Goal: Task Accomplishment & Management: Complete application form

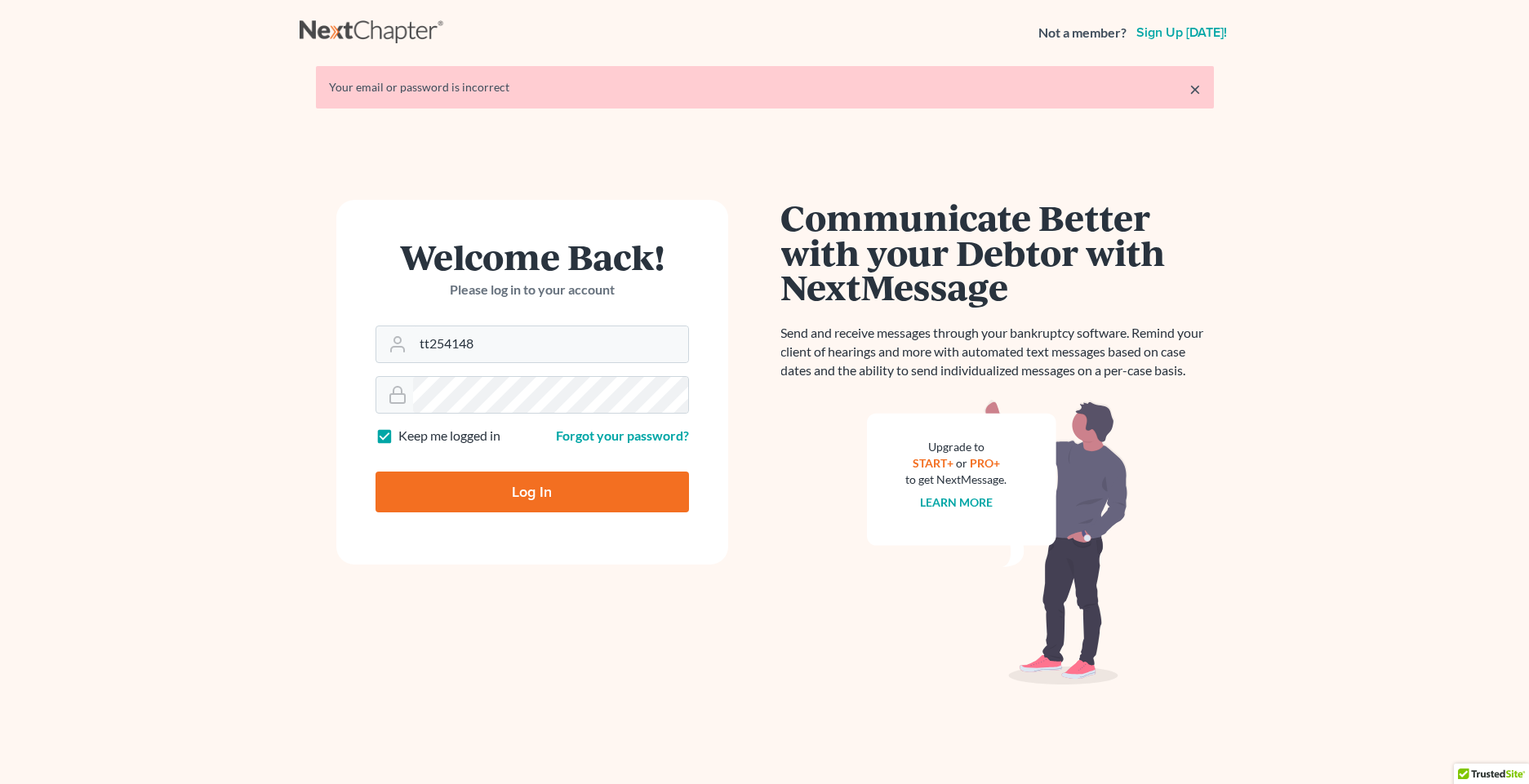
click at [341, 390] on form "Welcome Back! Please log in to your account Email Address tt254148 Password Kee…" at bounding box center [532, 382] width 391 height 364
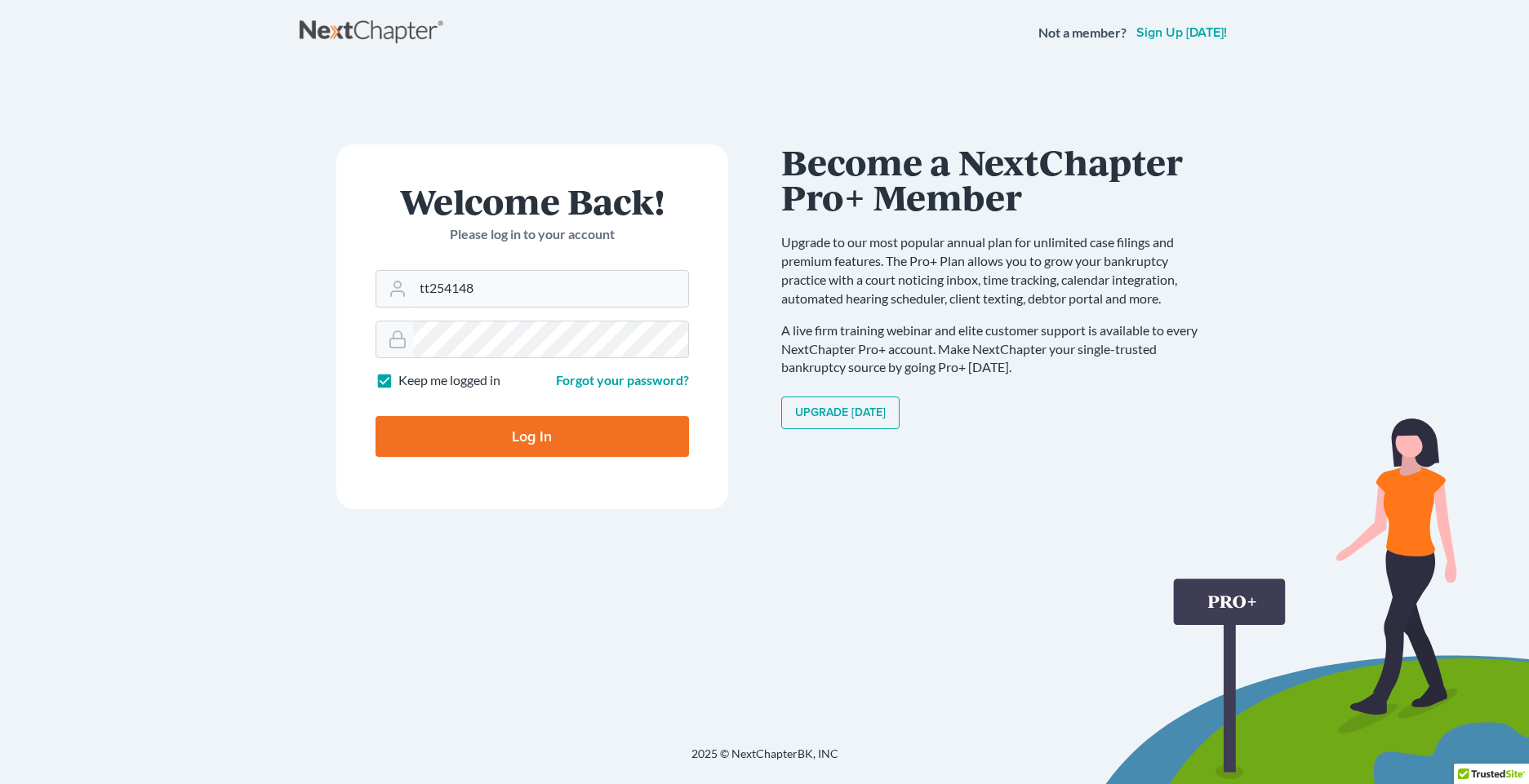
click at [376, 416] on input "Log In" at bounding box center [532, 436] width 314 height 41
type input "Thinking..."
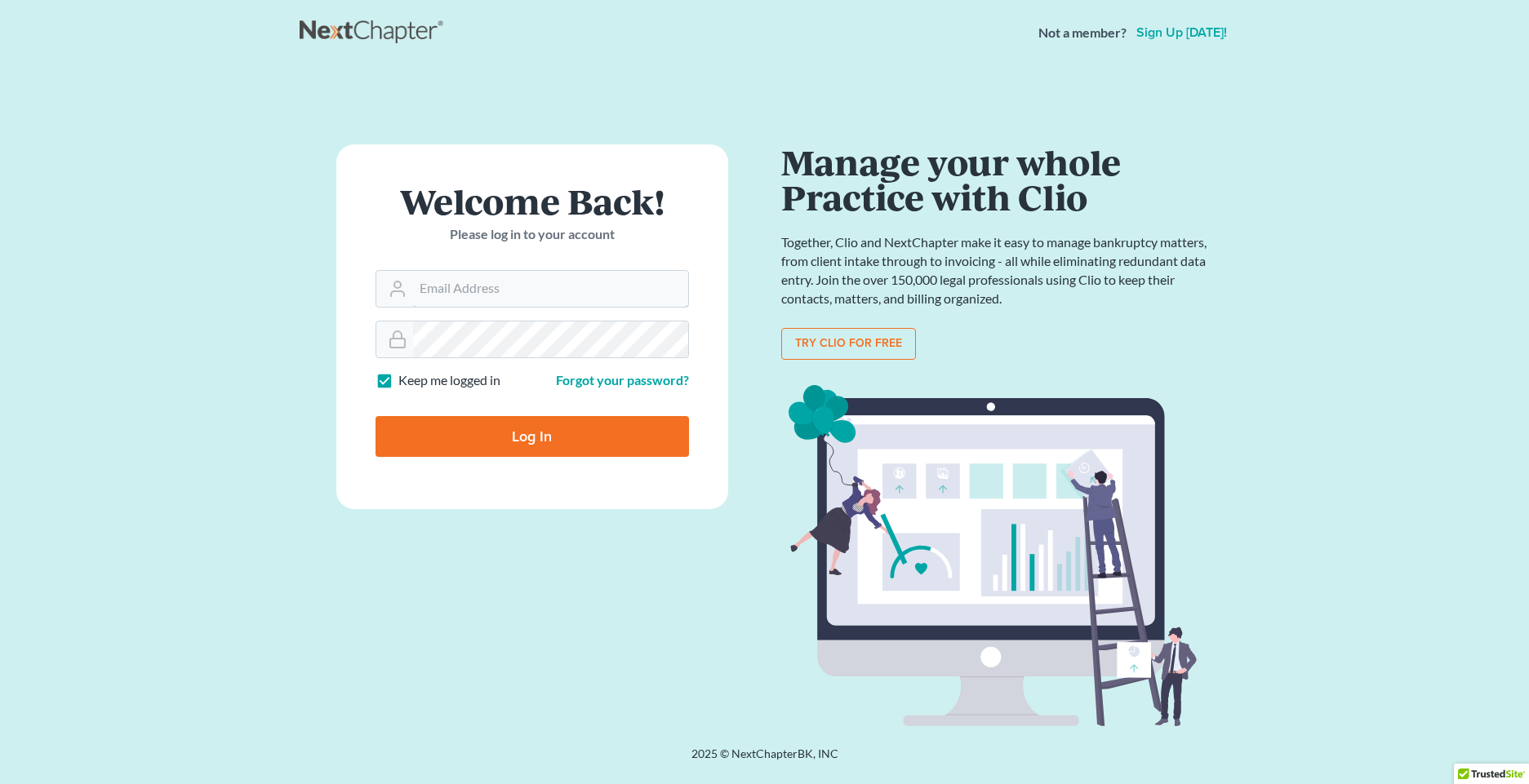
type input "tt254148"
click at [353, 333] on form "Welcome Back! Please log in to your account Email Address tt254148 Password Kee…" at bounding box center [532, 326] width 391 height 364
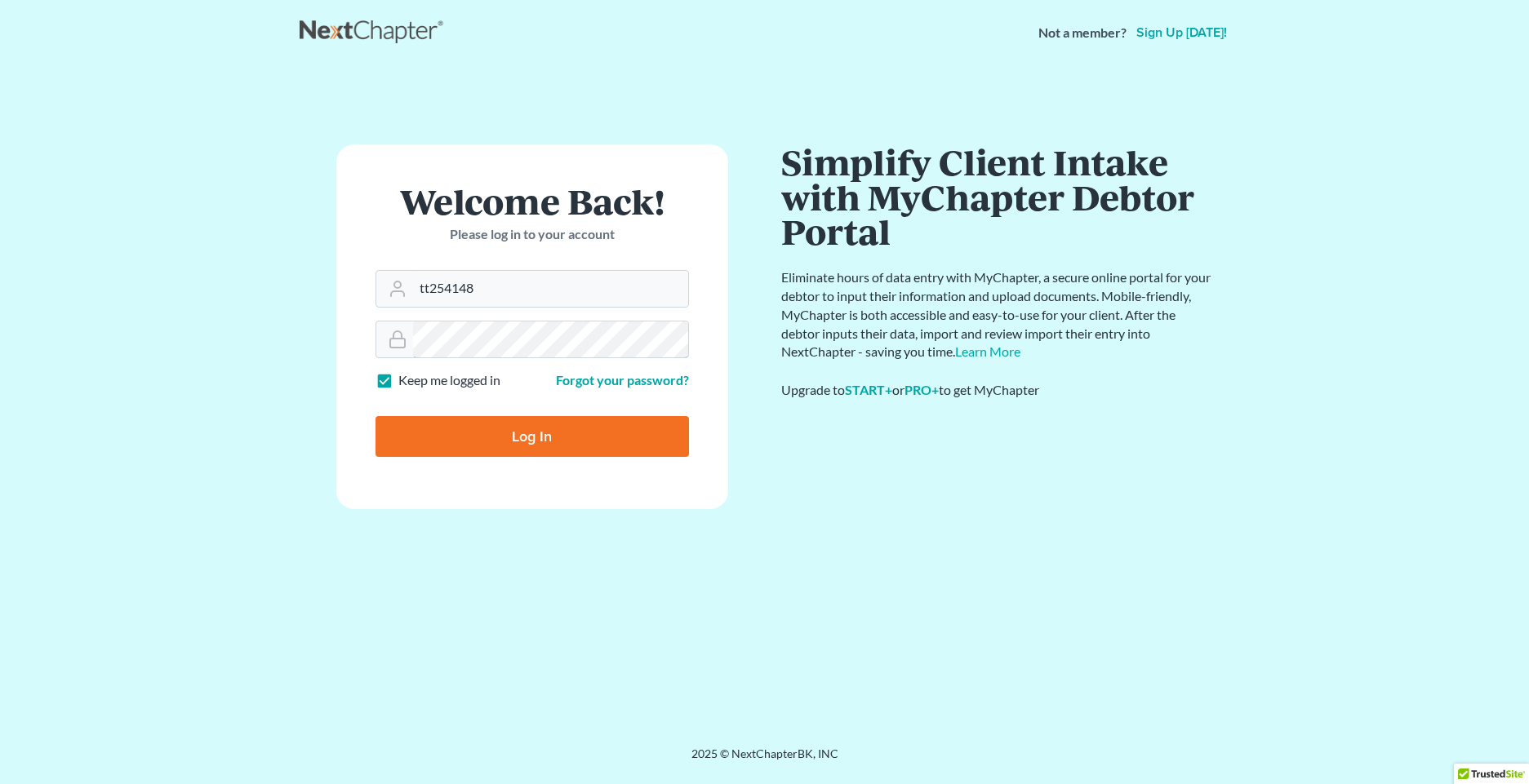
click at [376, 416] on input "Log In" at bounding box center [532, 436] width 314 height 41
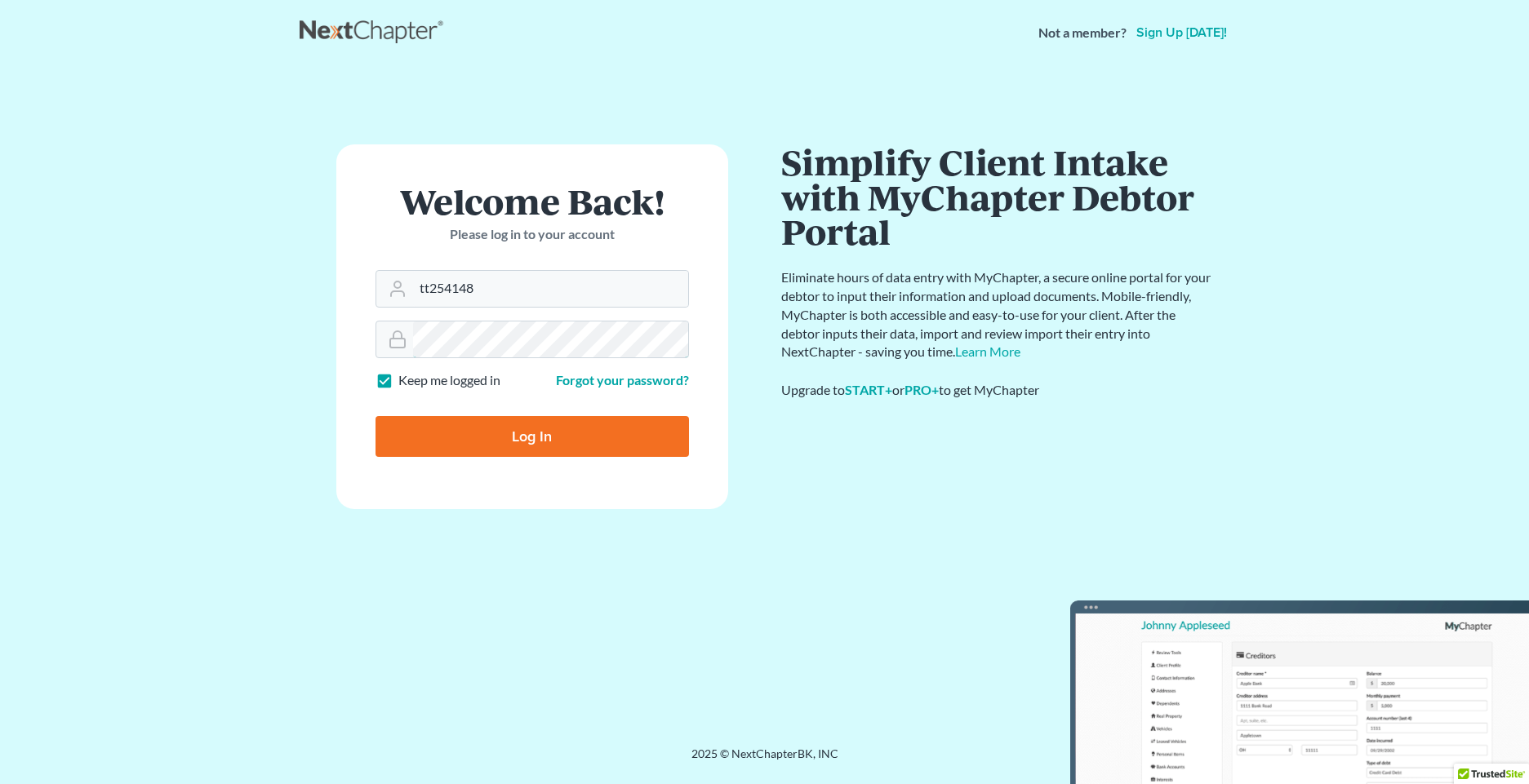
type input "Thinking..."
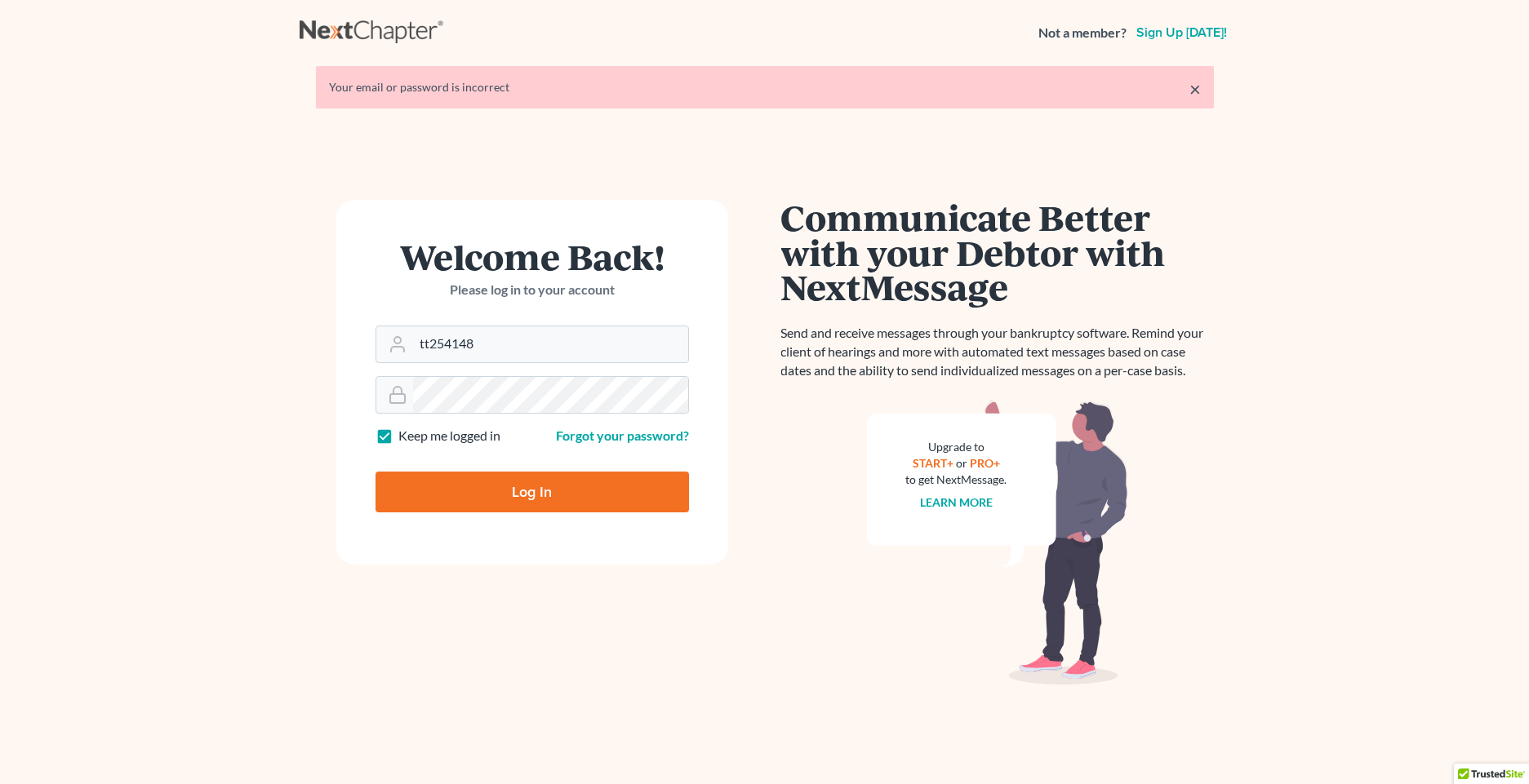
click at [343, 406] on form "Welcome Back! Please log in to your account Email Address tt254148 Password Kee…" at bounding box center [532, 382] width 391 height 364
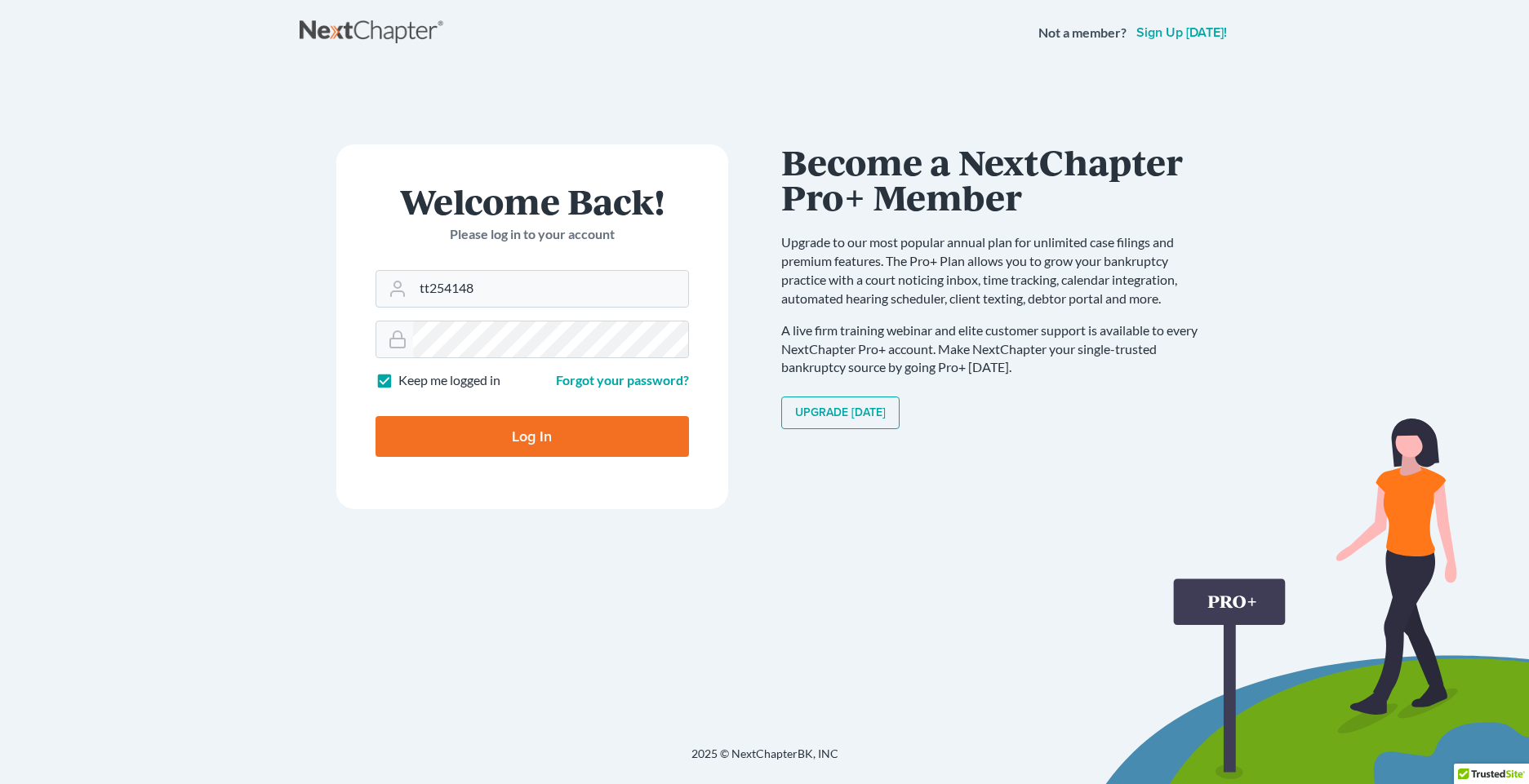
click at [376, 416] on input "Log In" at bounding box center [532, 436] width 314 height 41
type input "Thinking..."
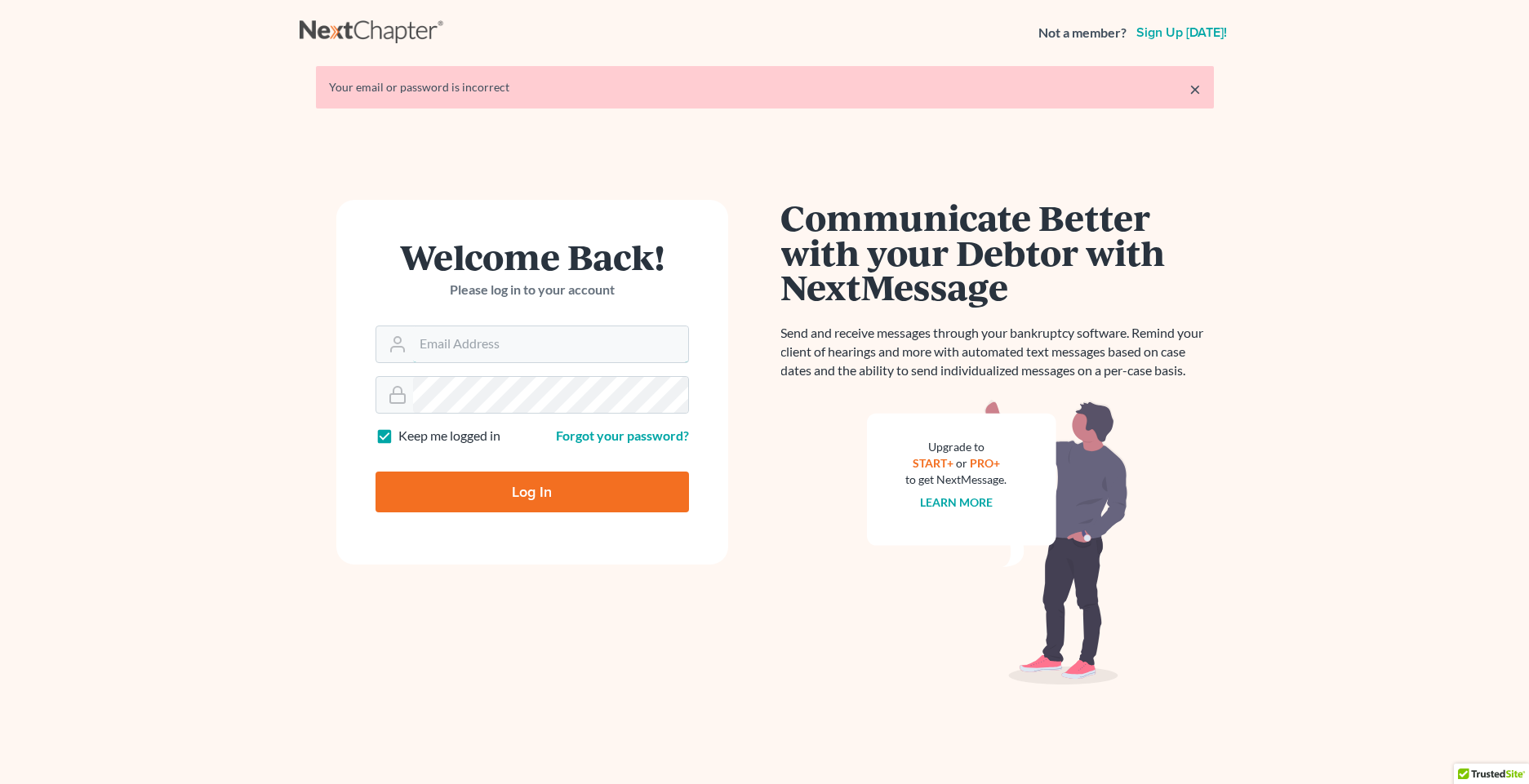
type input "tt254148"
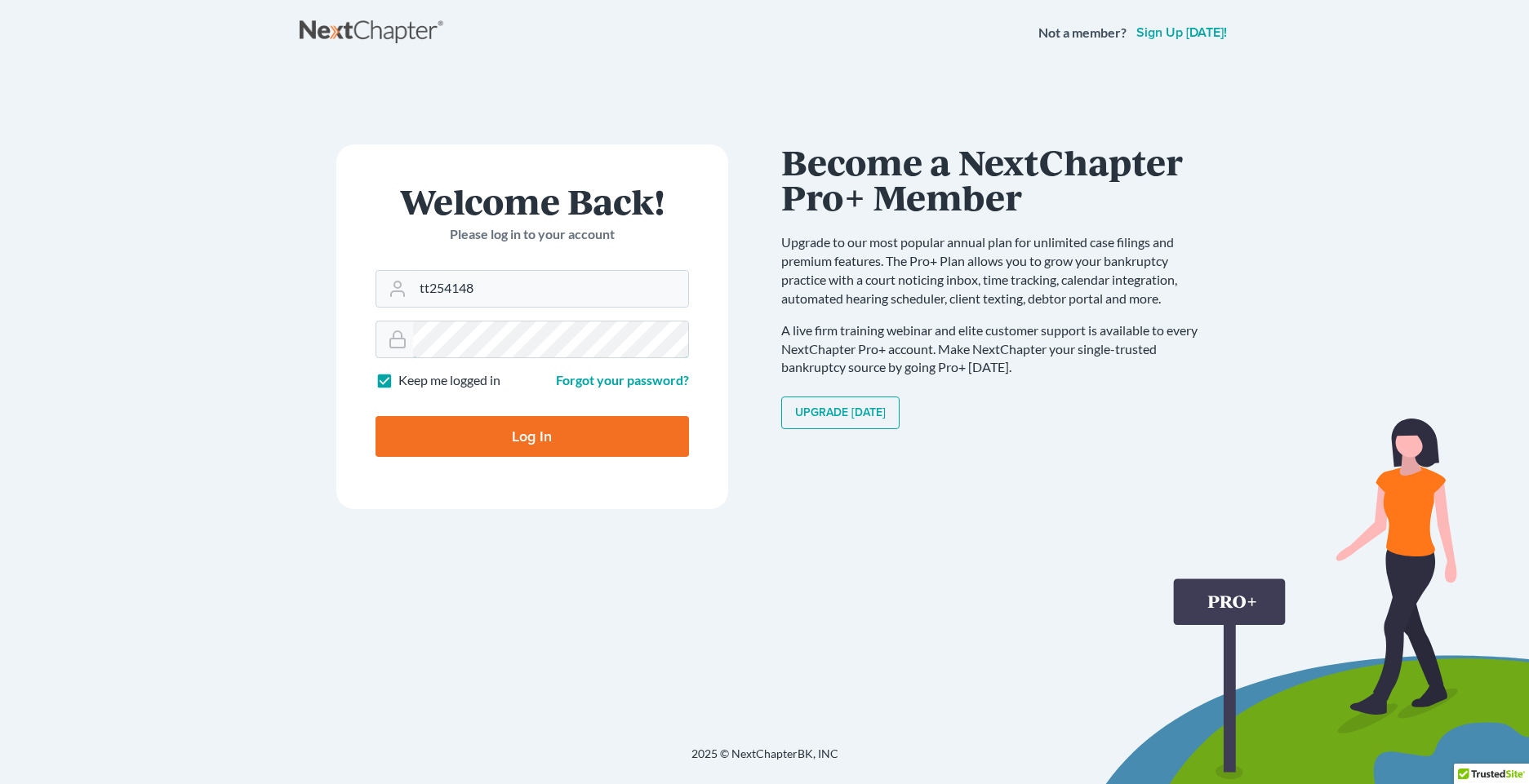
click at [328, 341] on div "Welcome Back! Please log in to your account Email Address tt254148 Password Kee…" at bounding box center [532, 406] width 465 height 523
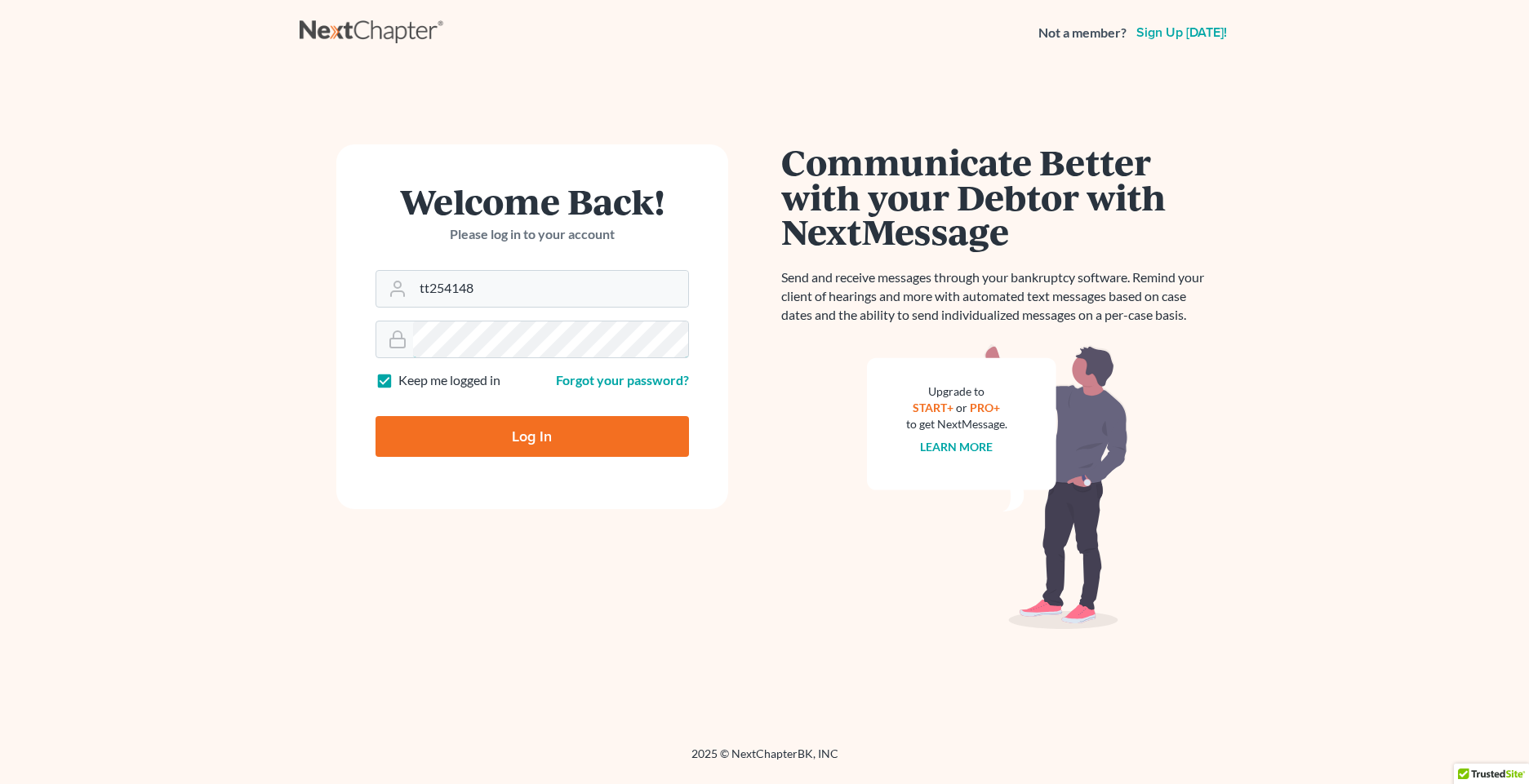
click at [376, 416] on input "Log In" at bounding box center [532, 436] width 314 height 41
type input "Thinking..."
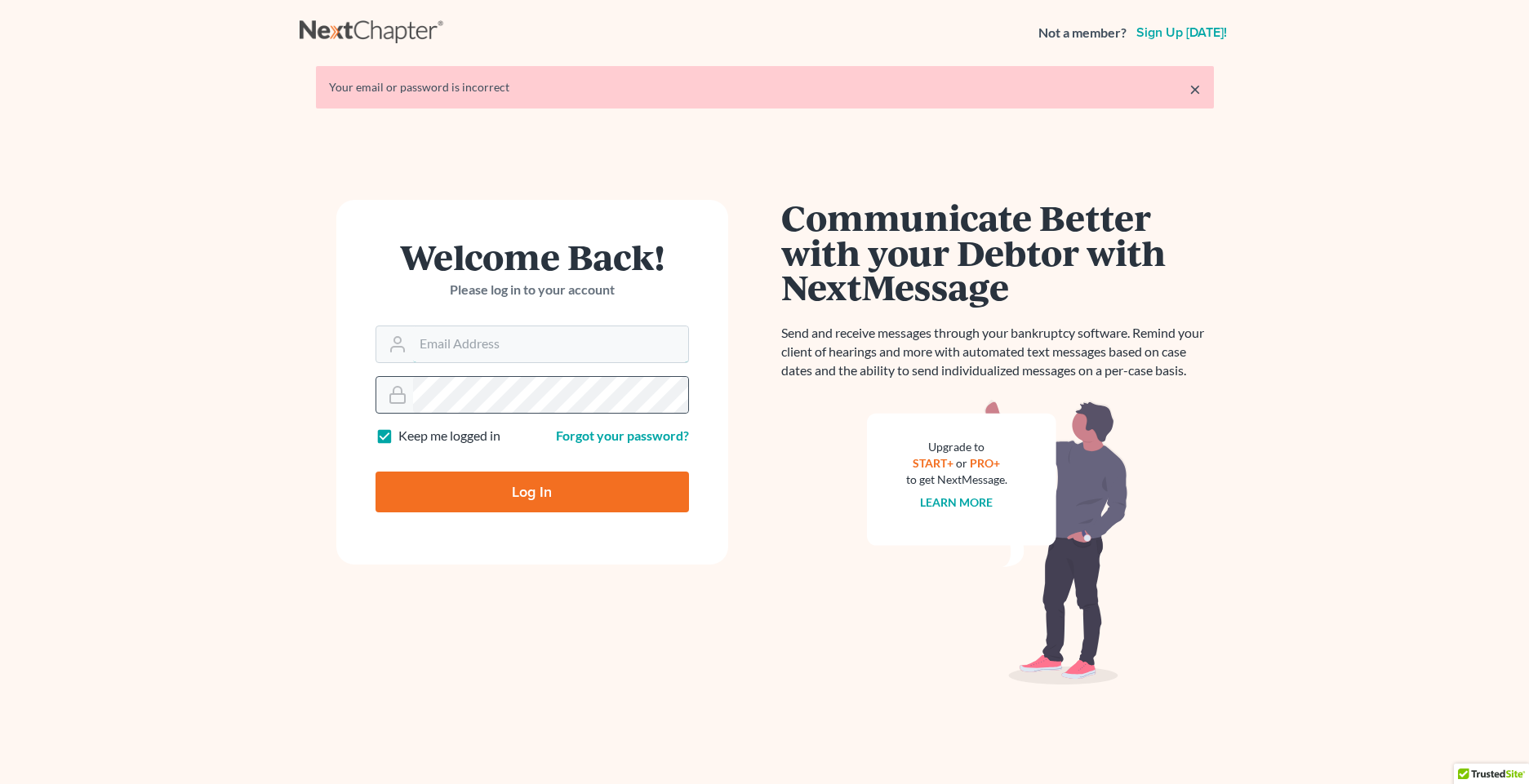
type input "tt254148"
click at [325, 397] on div "Welcome Back! Please log in to your account Email Address tt254148 Password Kee…" at bounding box center [532, 461] width 465 height 523
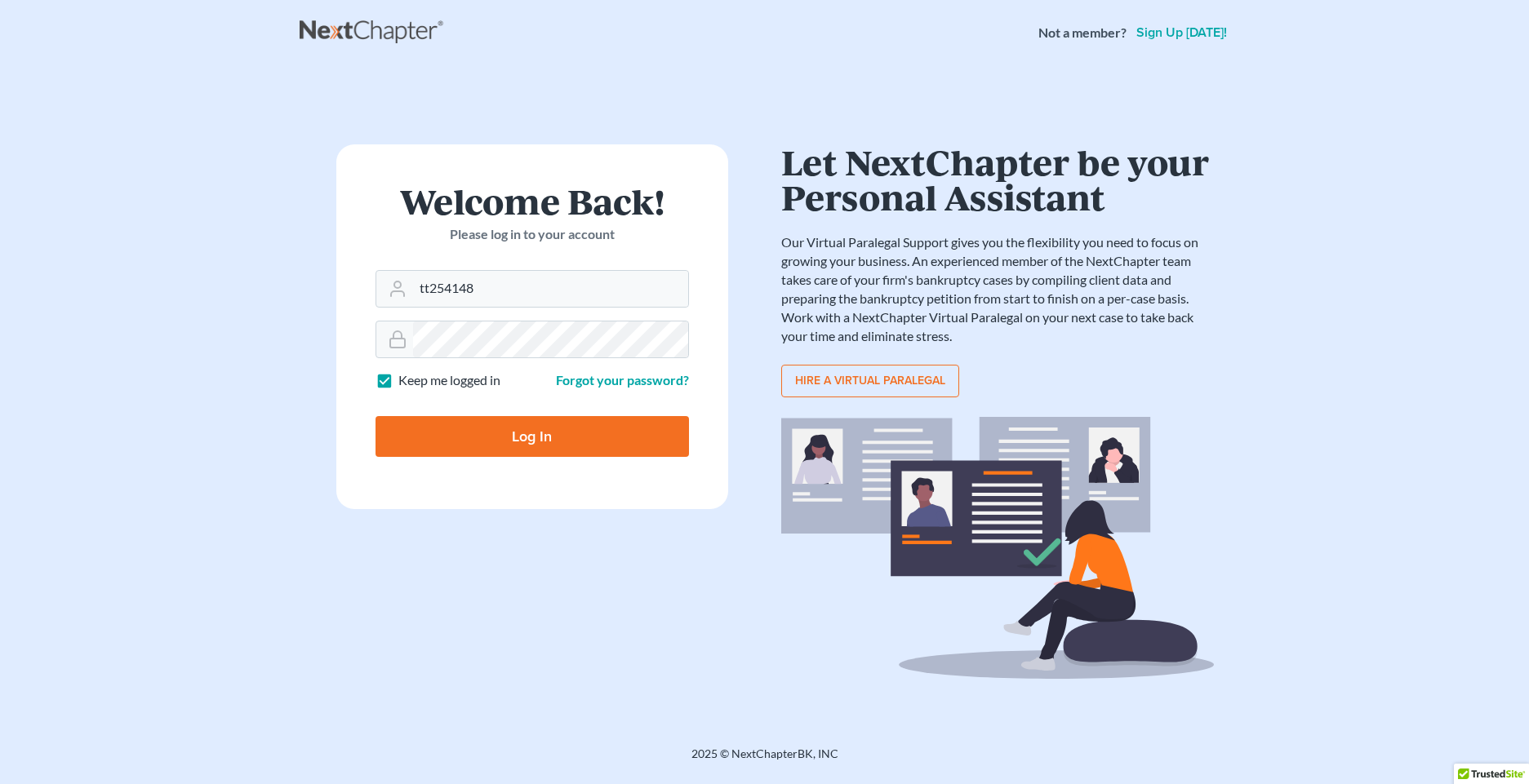
click at [560, 423] on input "Log In" at bounding box center [532, 436] width 314 height 41
type input "Thinking..."
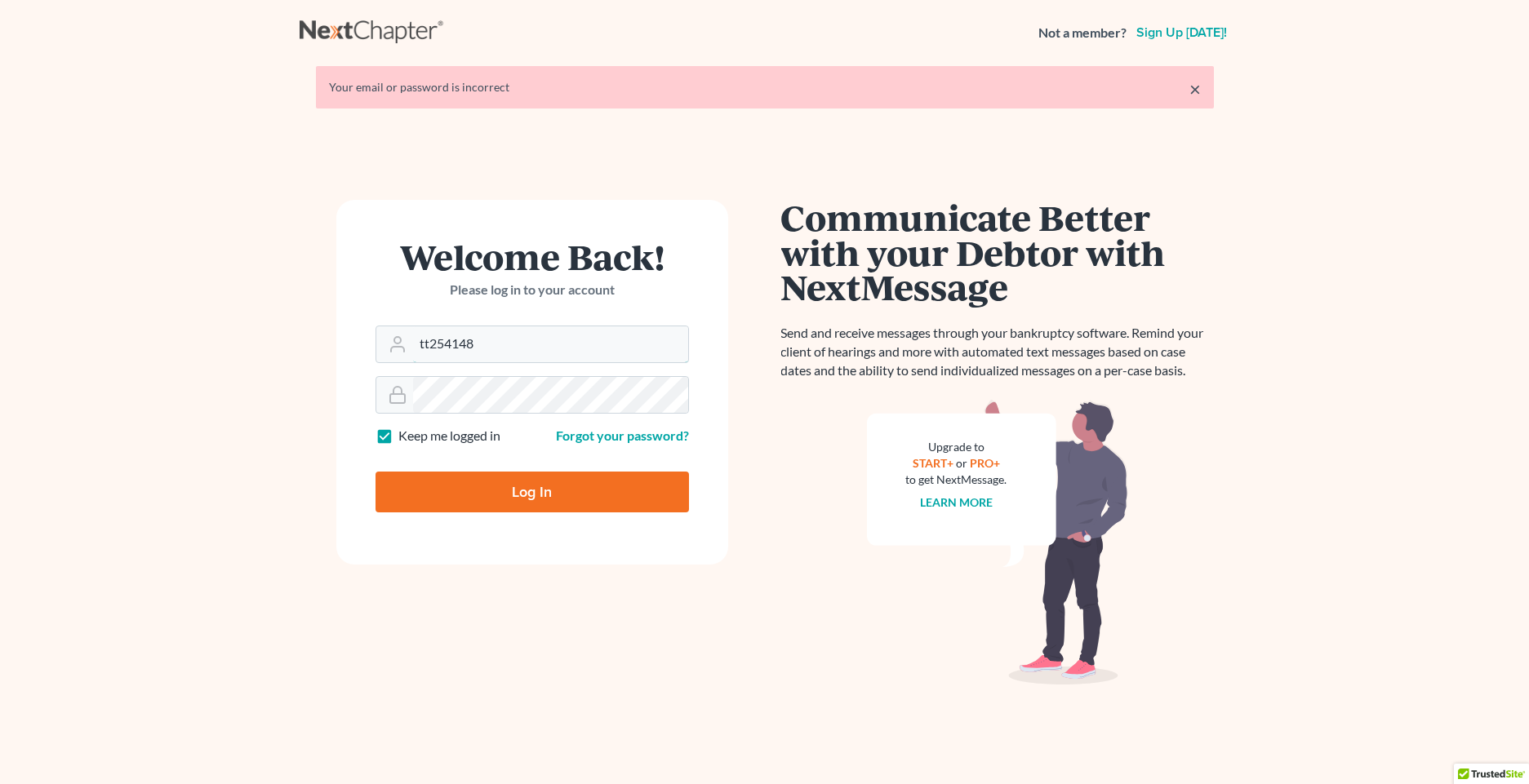
drag, startPoint x: 482, startPoint y: 347, endPoint x: 364, endPoint y: 331, distance: 119.1
click at [364, 331] on form "Welcome Back! Please log in to your account Email Address tt254148 Password Kee…" at bounding box center [532, 382] width 391 height 364
type input "atty254148"
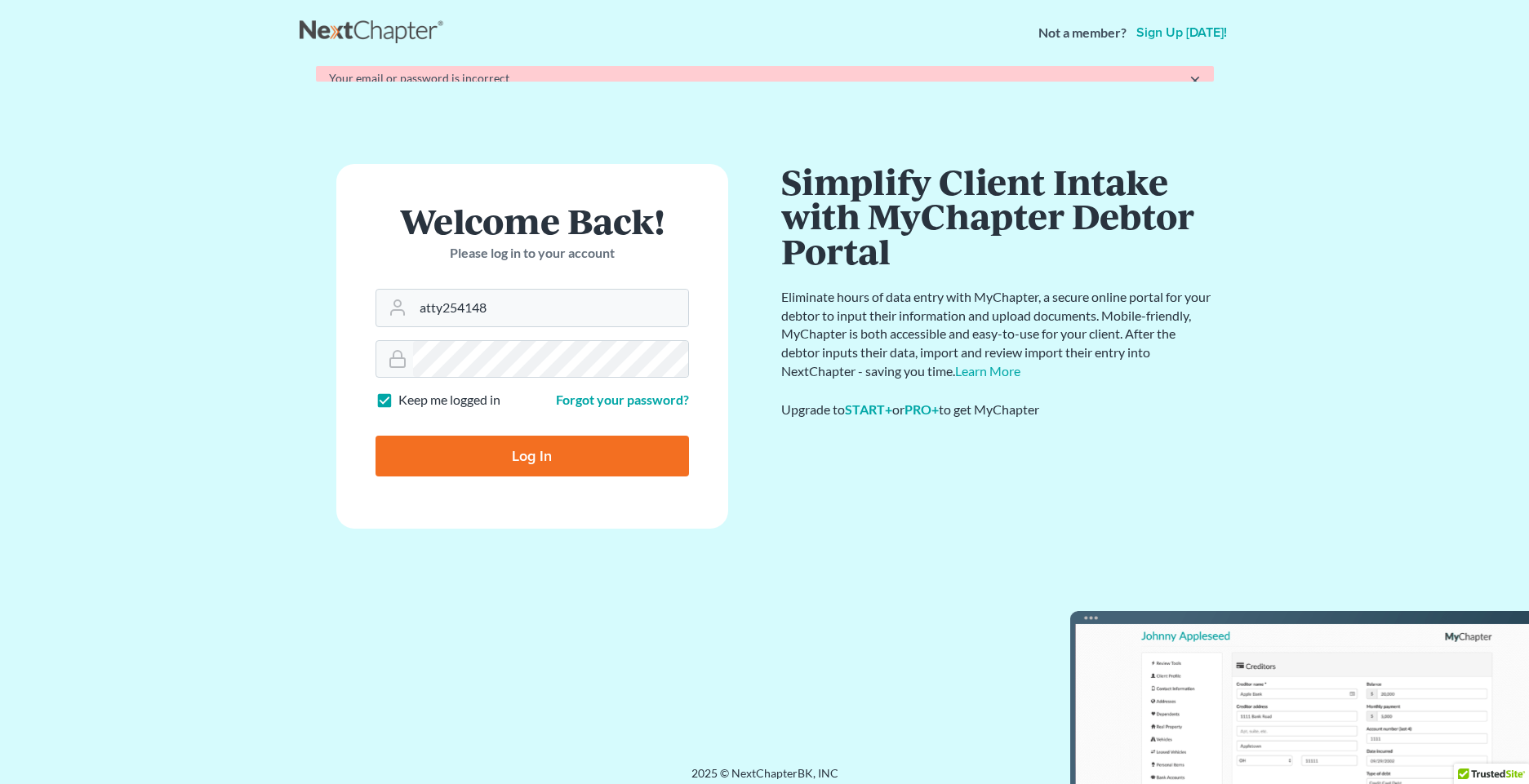
click at [627, 482] on form "Welcome Back! Please log in to your account Email Address atty254148 Password K…" at bounding box center [532, 346] width 391 height 364
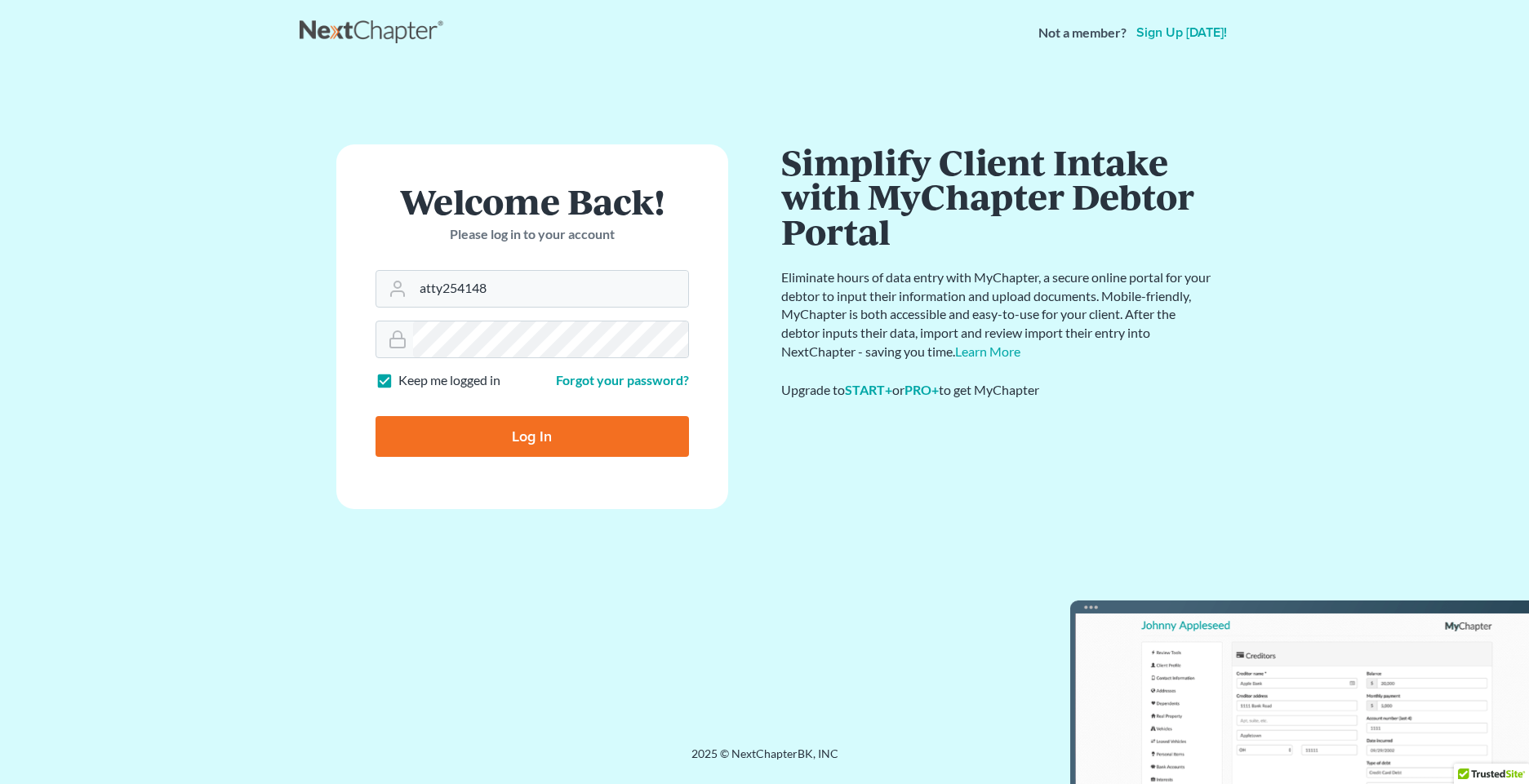
click at [614, 437] on input "Log In" at bounding box center [532, 436] width 314 height 41
type input "Thinking..."
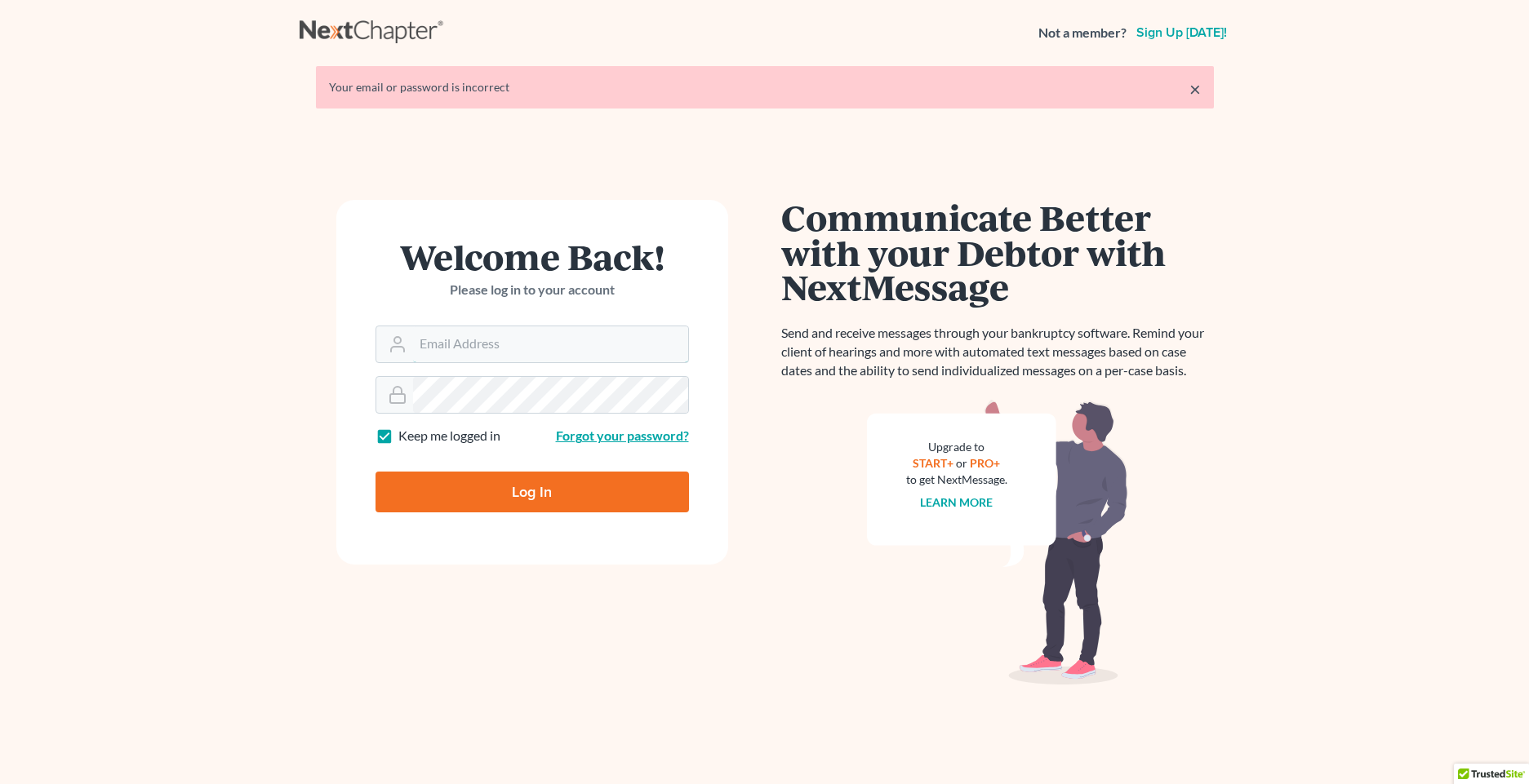
type input "tt254148"
click at [570, 435] on link "Forgot your password?" at bounding box center [623, 435] width 133 height 16
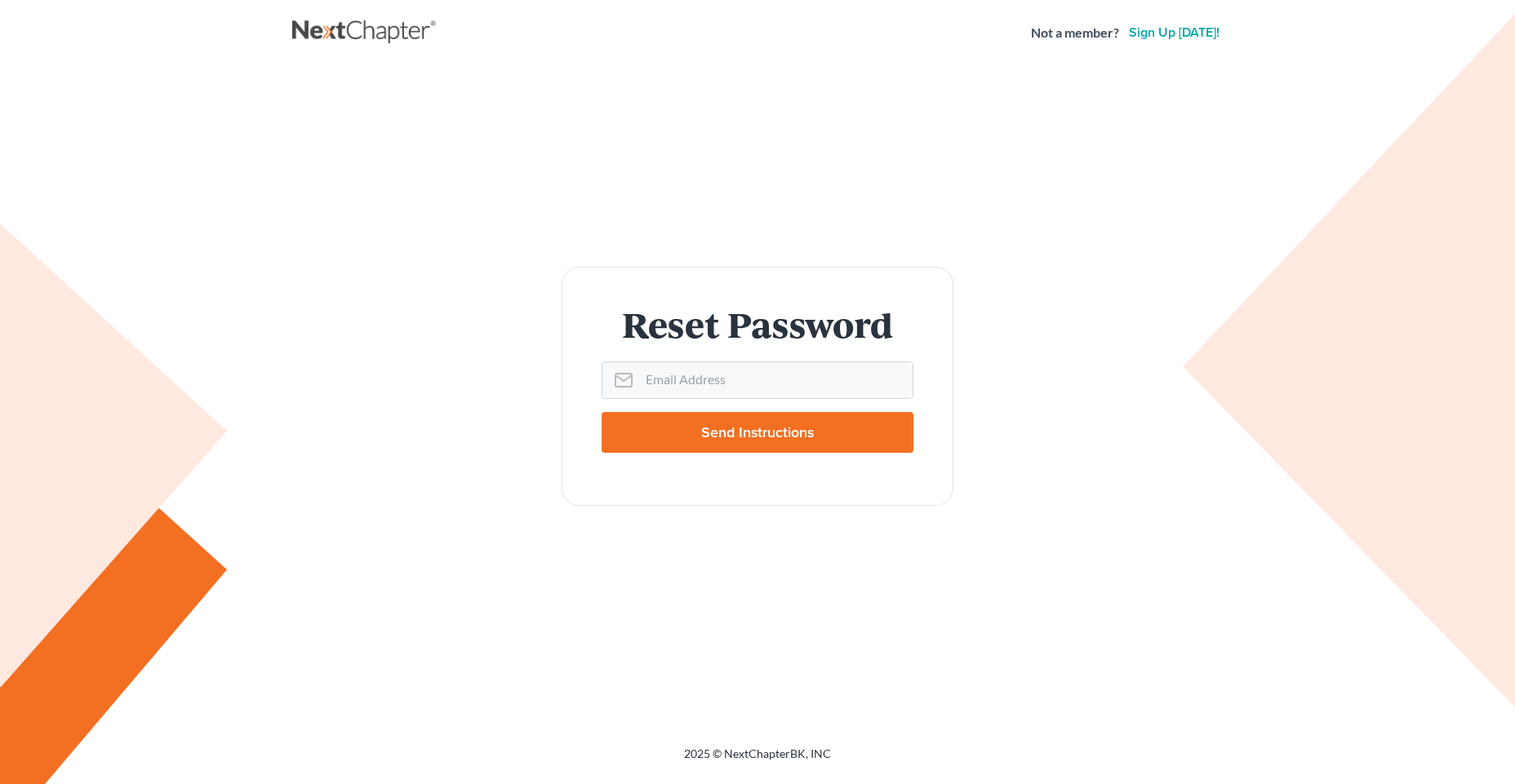
type input "[EMAIL_ADDRESS][DOMAIN_NAME]"
click at [775, 433] on input "Send Instructions" at bounding box center [757, 433] width 312 height 41
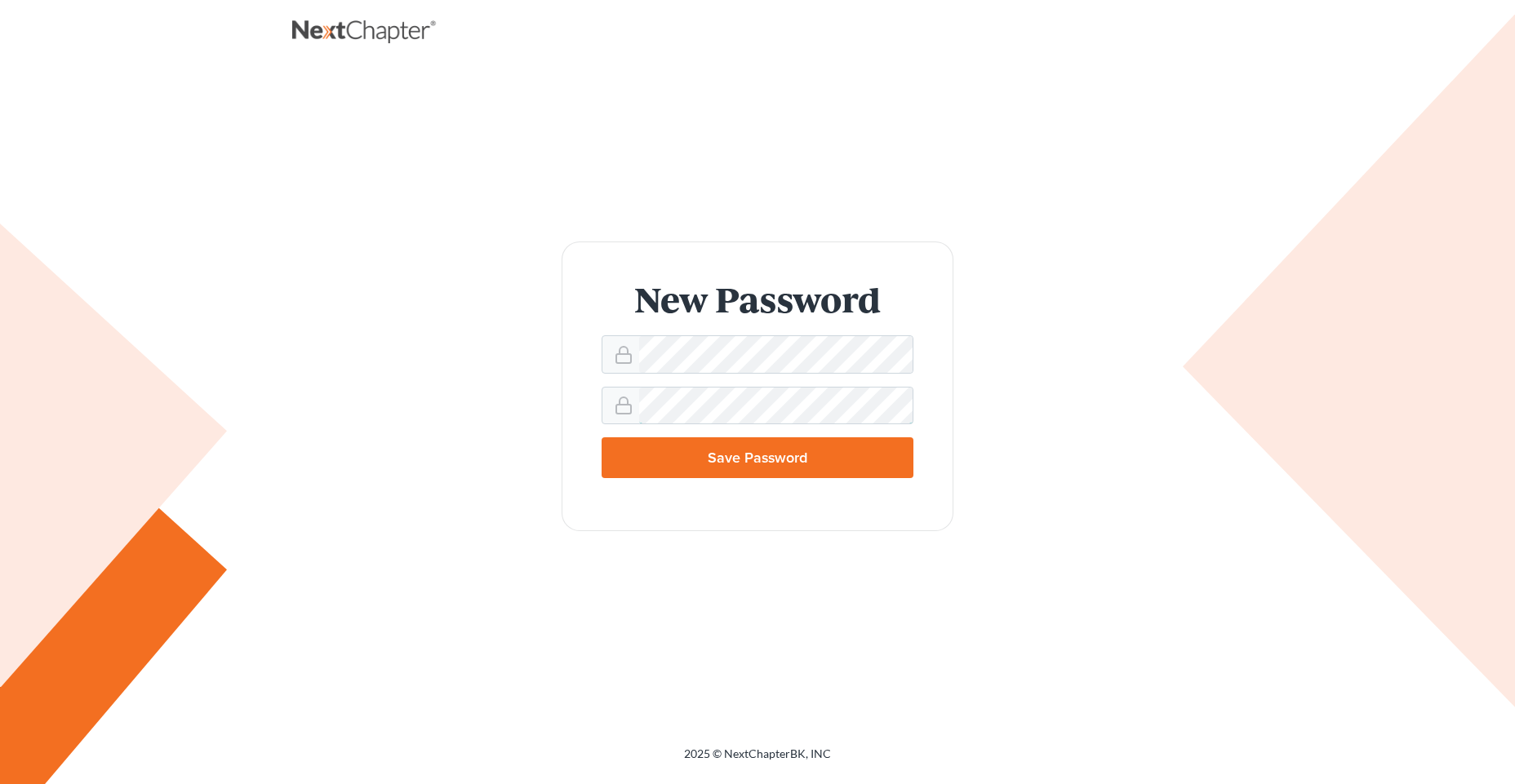
click at [601, 437] on input "Save Password" at bounding box center [757, 458] width 312 height 41
type input "Thinking..."
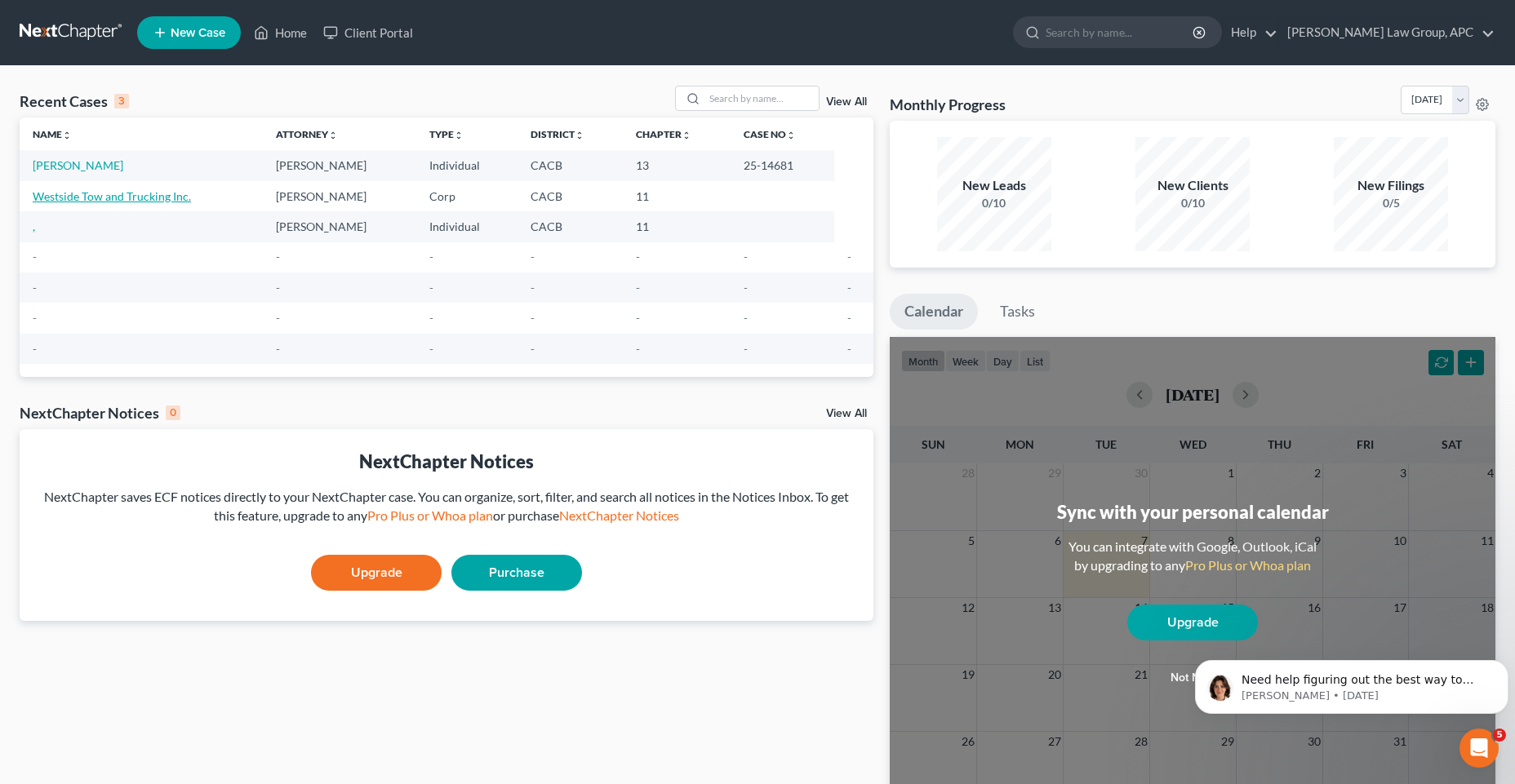
click at [132, 199] on link "Westside Tow and Trucking Inc." at bounding box center [111, 196] width 158 height 14
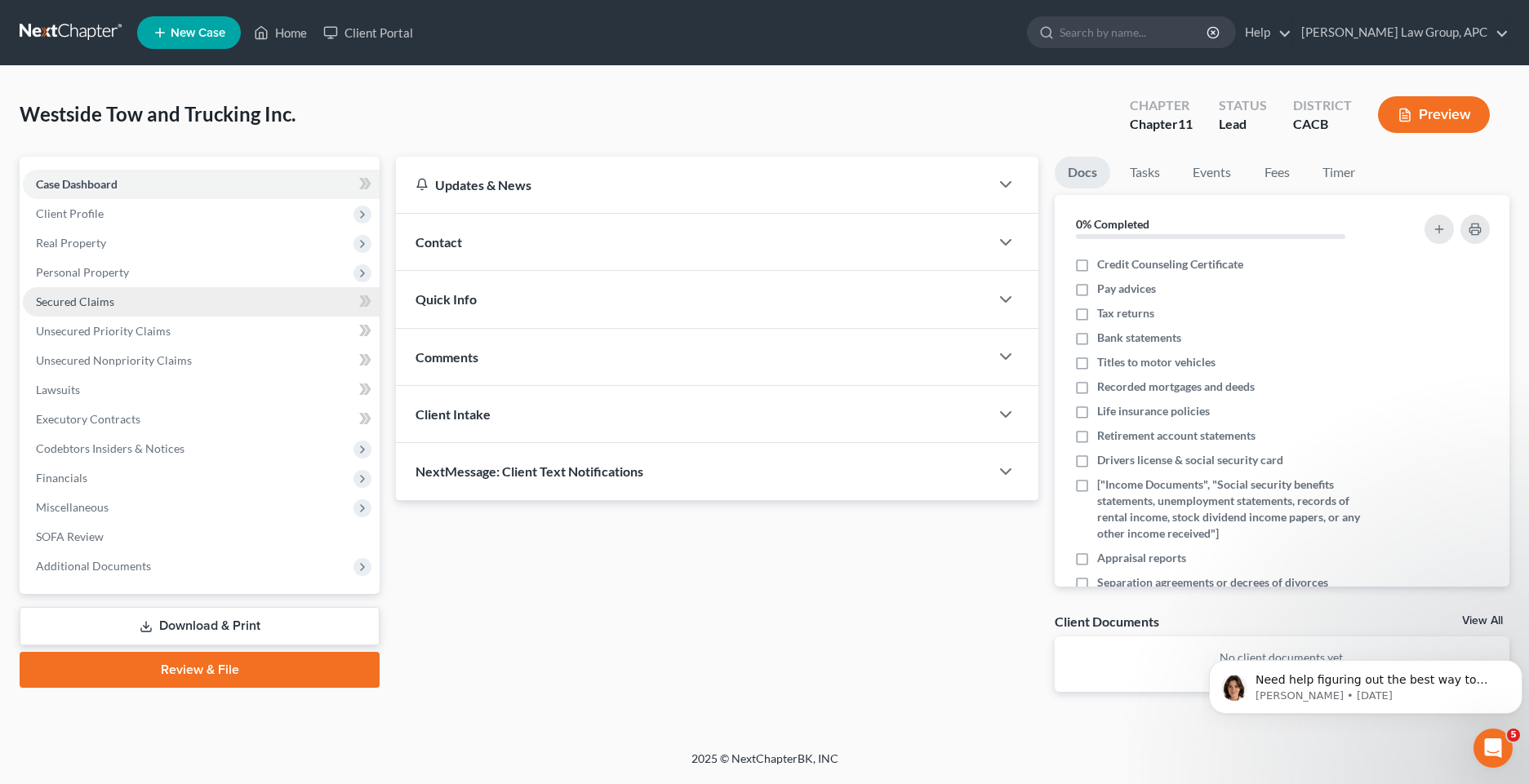
click at [119, 300] on link "Secured Claims" at bounding box center [202, 302] width 357 height 30
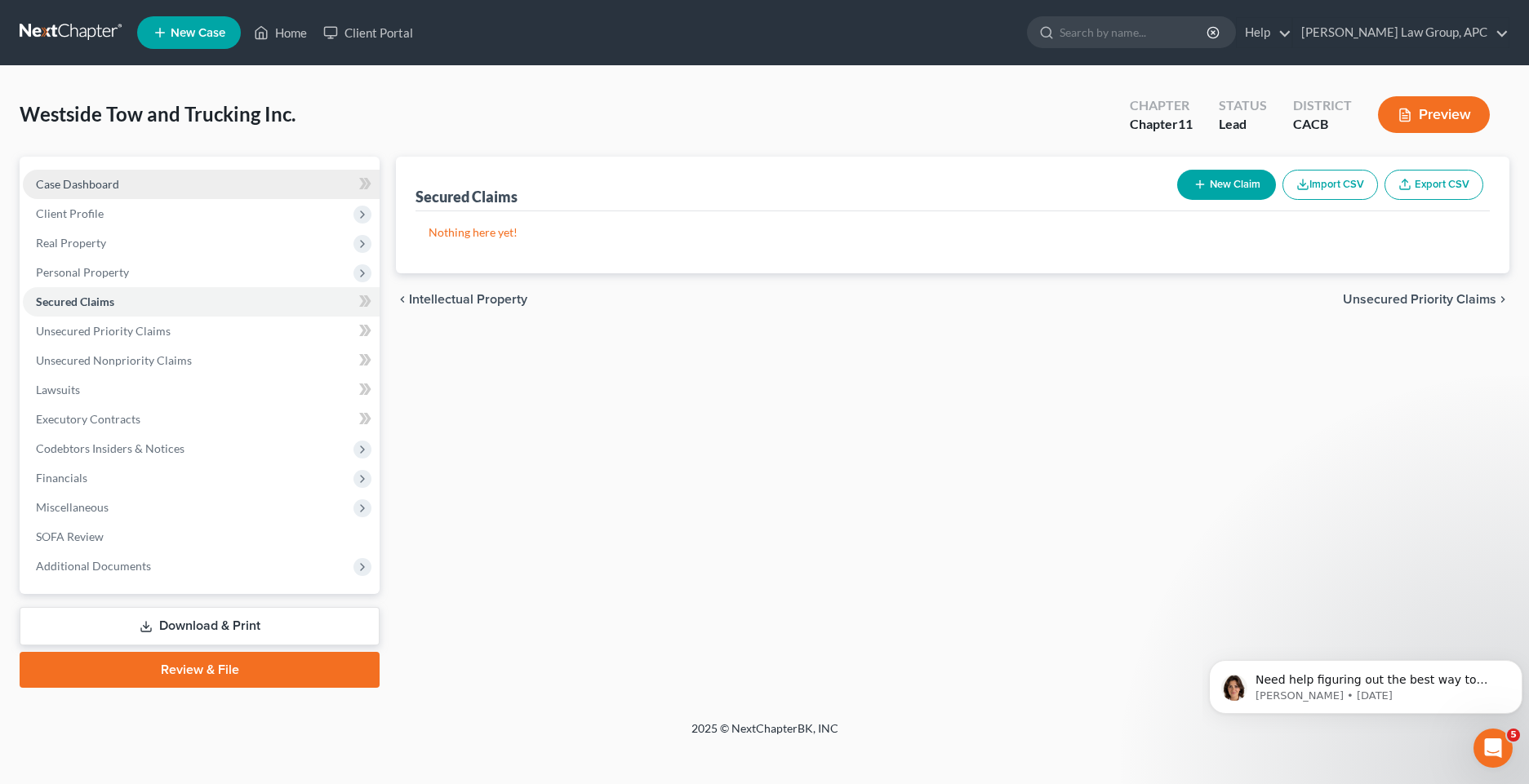
click at [61, 189] on span "Case Dashboard" at bounding box center [78, 183] width 83 height 14
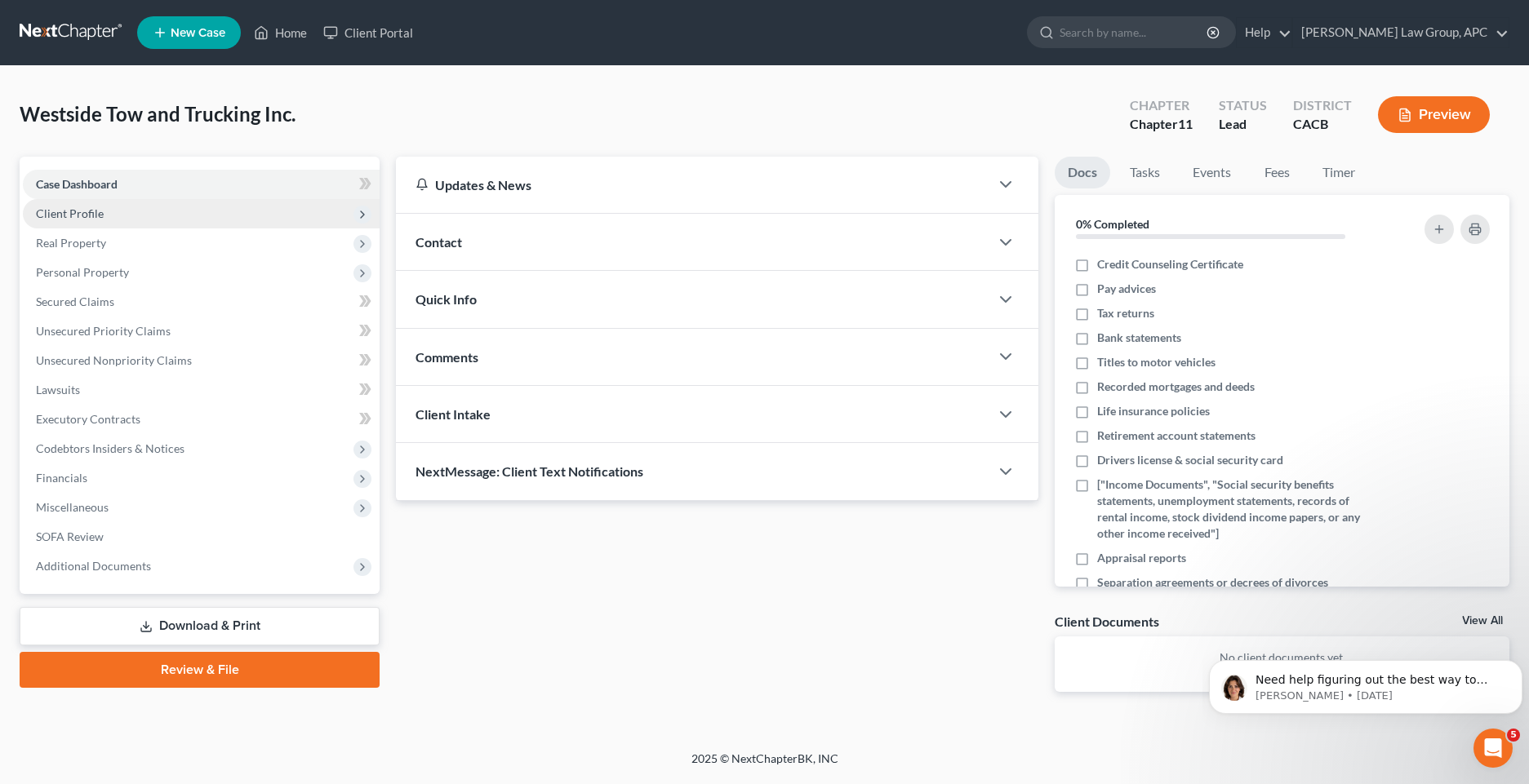
click at [114, 214] on span "Client Profile" at bounding box center [202, 214] width 357 height 30
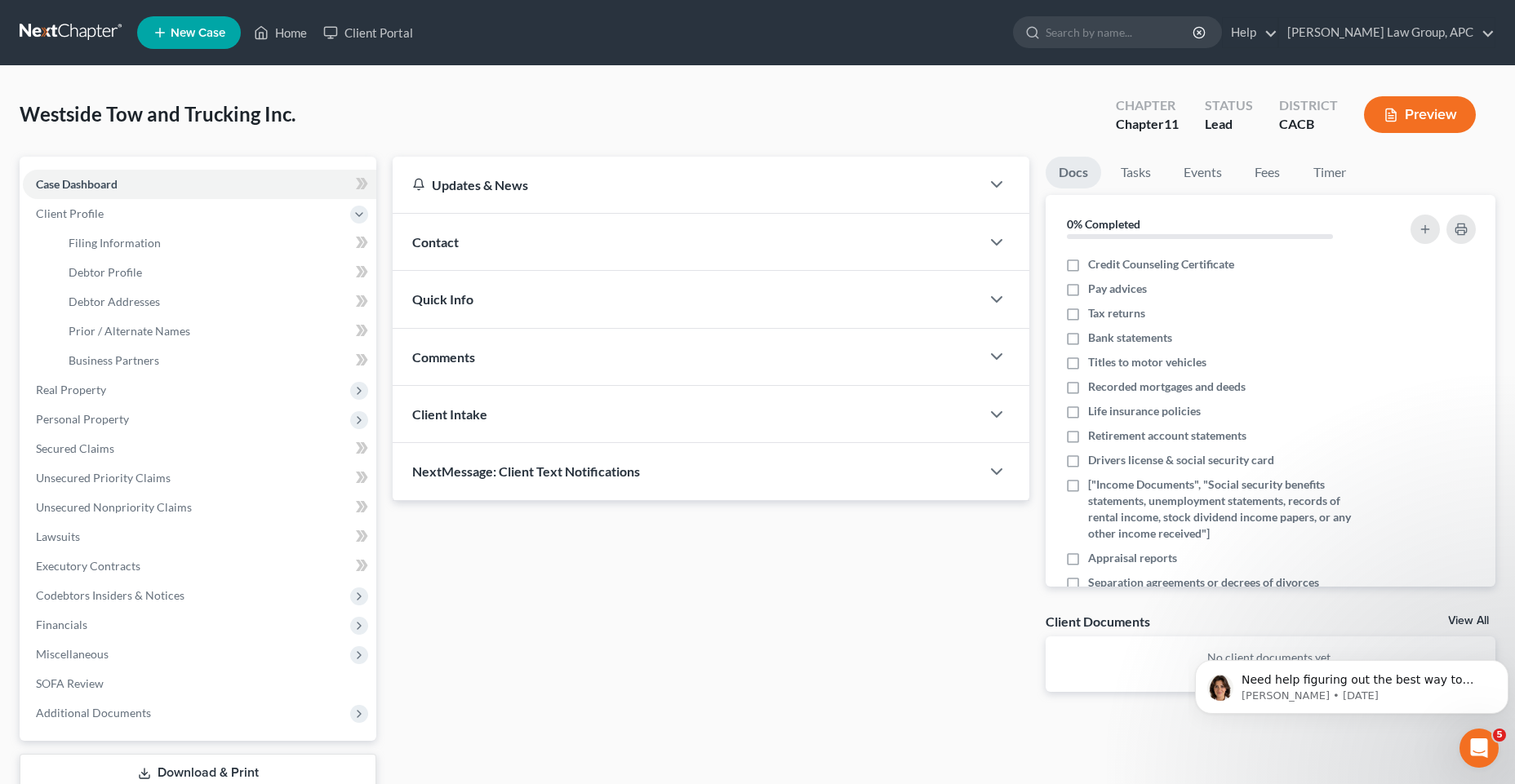
click at [414, 243] on span "Contact" at bounding box center [436, 241] width 46 height 16
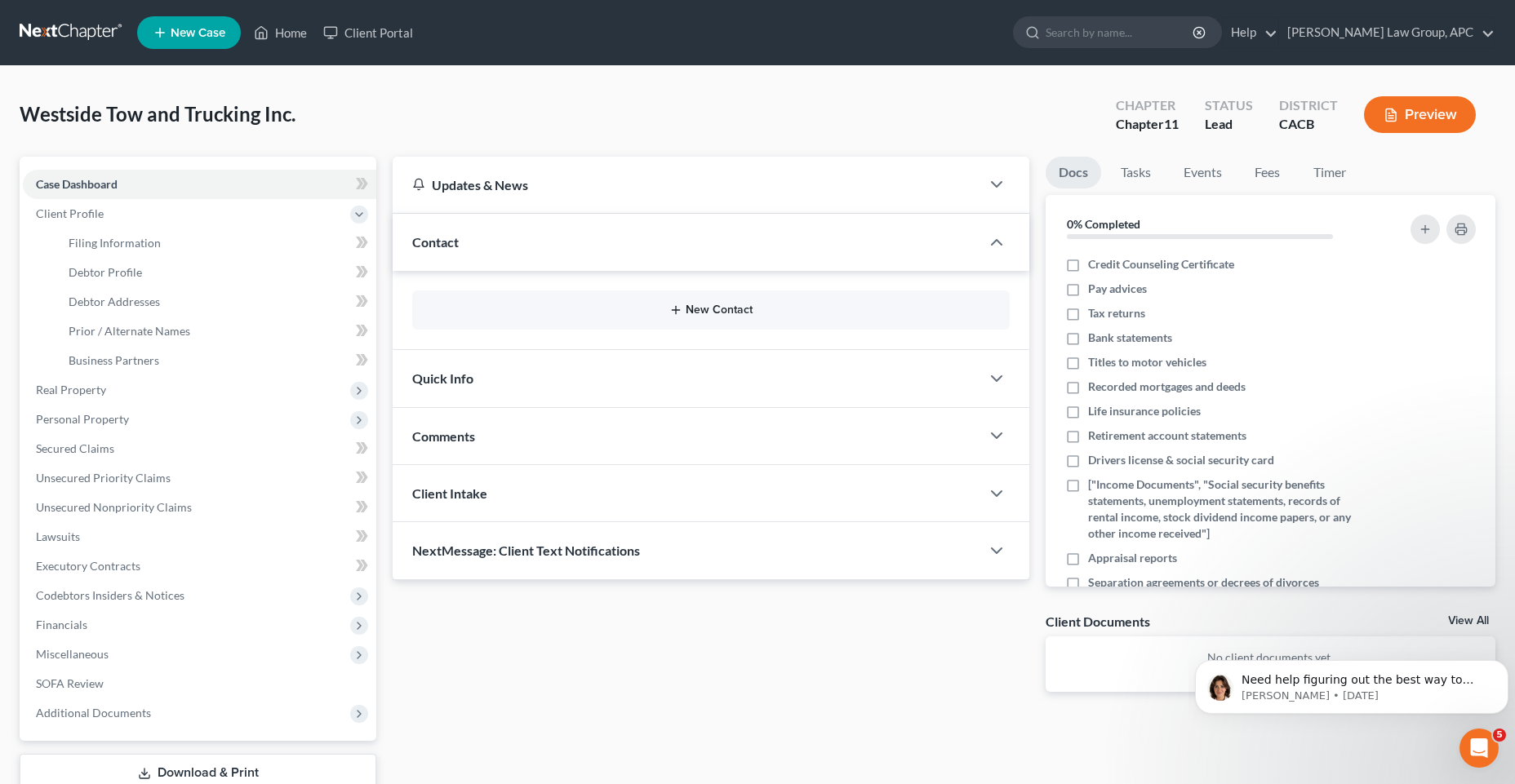
click at [690, 310] on button "New Contact" at bounding box center [711, 310] width 572 height 13
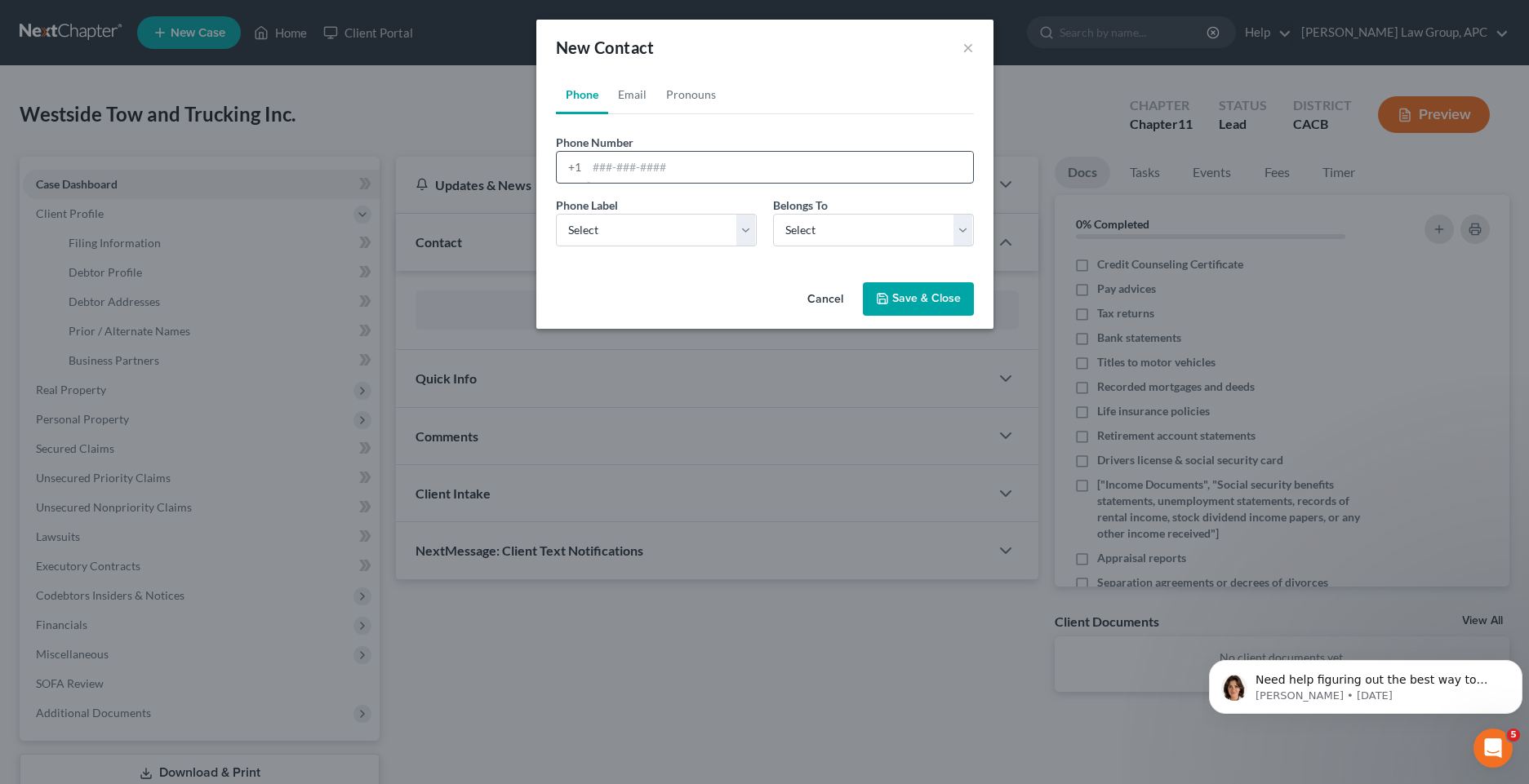
click at [678, 175] on input "tel" at bounding box center [779, 167] width 386 height 31
type input "3104030453"
click at [730, 237] on select "Select Mobile Home Work Other" at bounding box center [656, 229] width 201 height 32
select select "0"
click at [556, 214] on select "Select Mobile Home Work Other" at bounding box center [656, 229] width 201 height 32
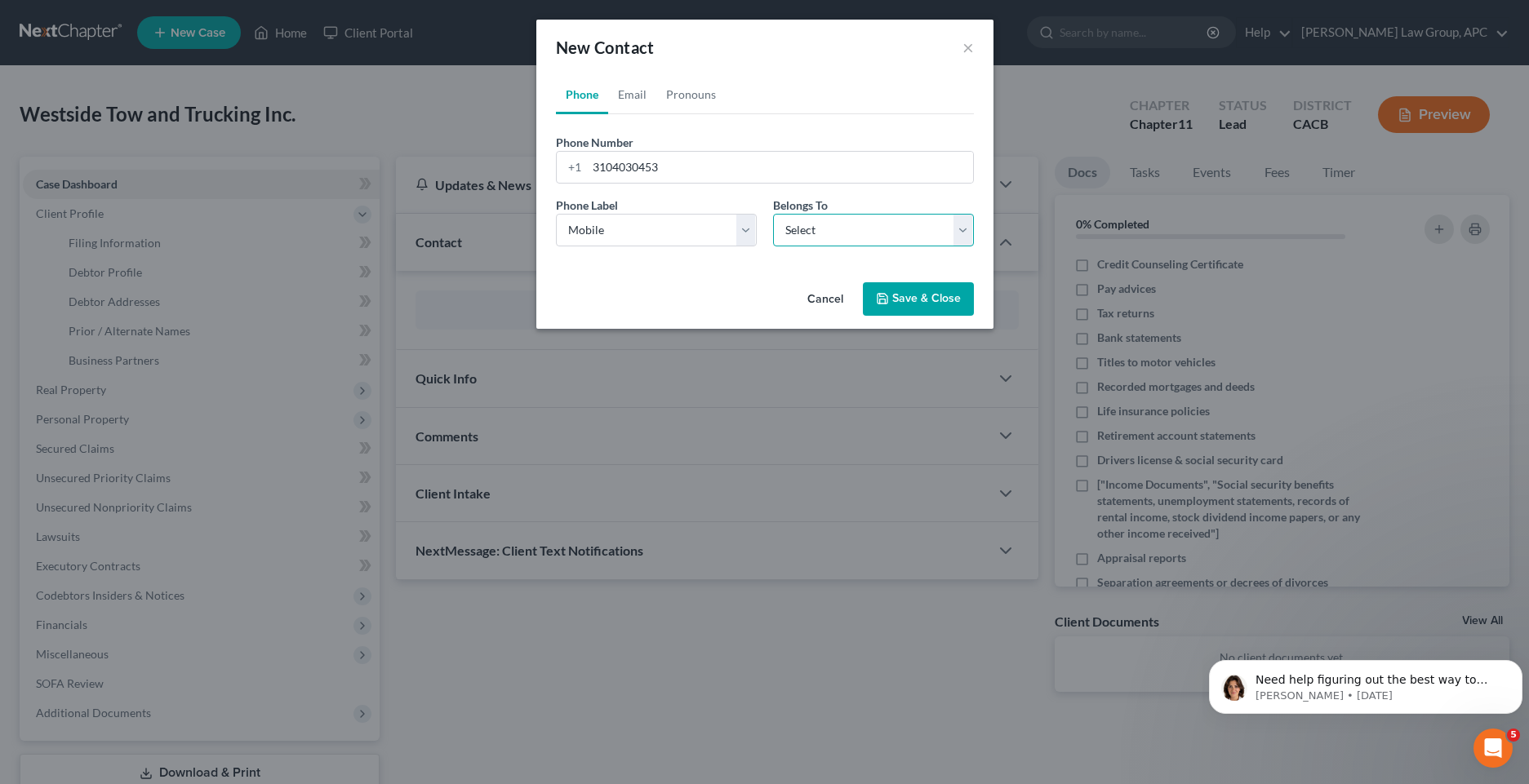
drag, startPoint x: 813, startPoint y: 230, endPoint x: 841, endPoint y: 237, distance: 28.9
click at [813, 230] on select "Select Client Other" at bounding box center [873, 229] width 201 height 32
select select "0"
click at [773, 214] on select "Select Client Other" at bounding box center [873, 229] width 201 height 32
click at [891, 297] on button "Save & Close" at bounding box center [919, 299] width 111 height 34
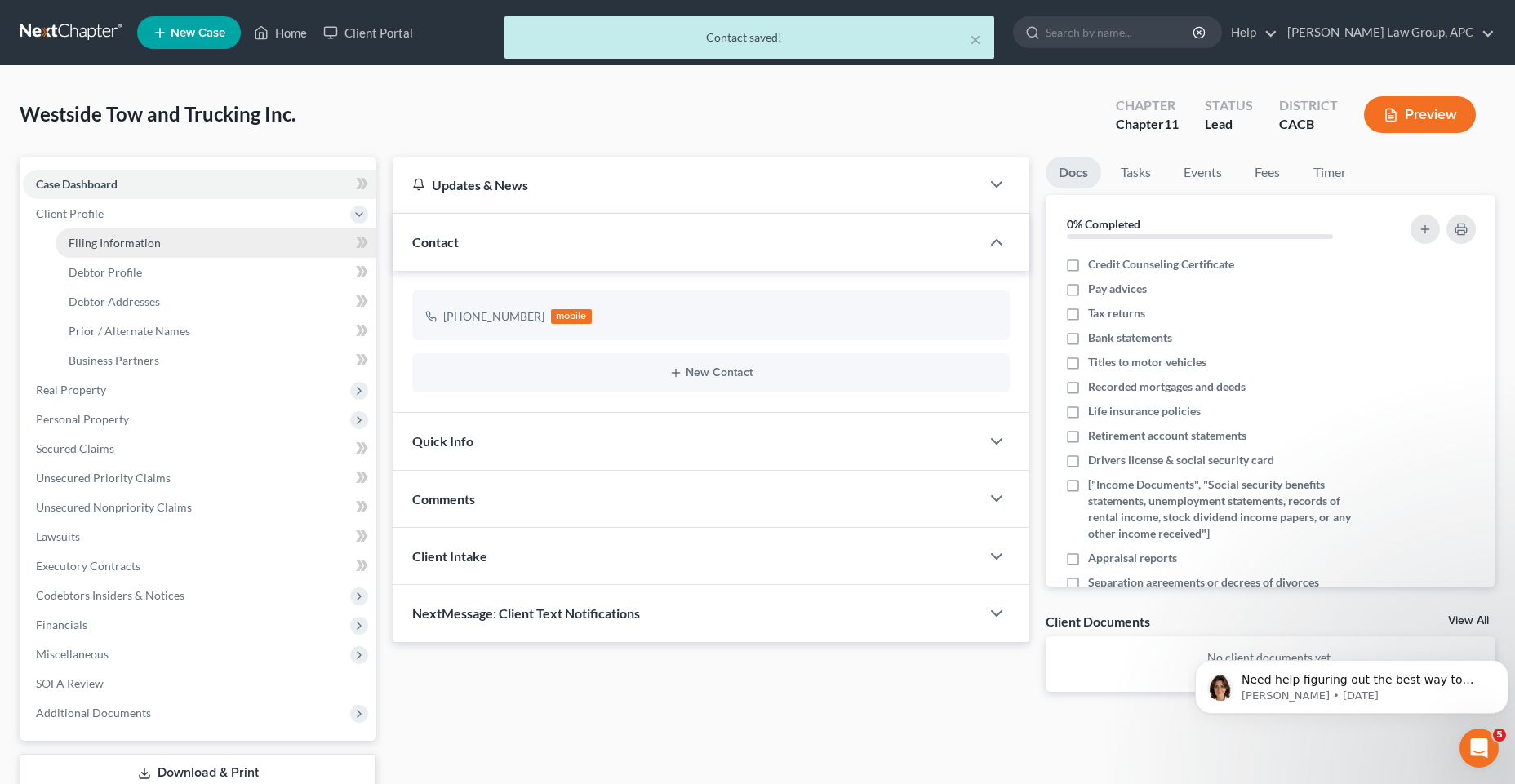
click at [91, 239] on span "Filing Information" at bounding box center [115, 242] width 92 height 14
select select "1"
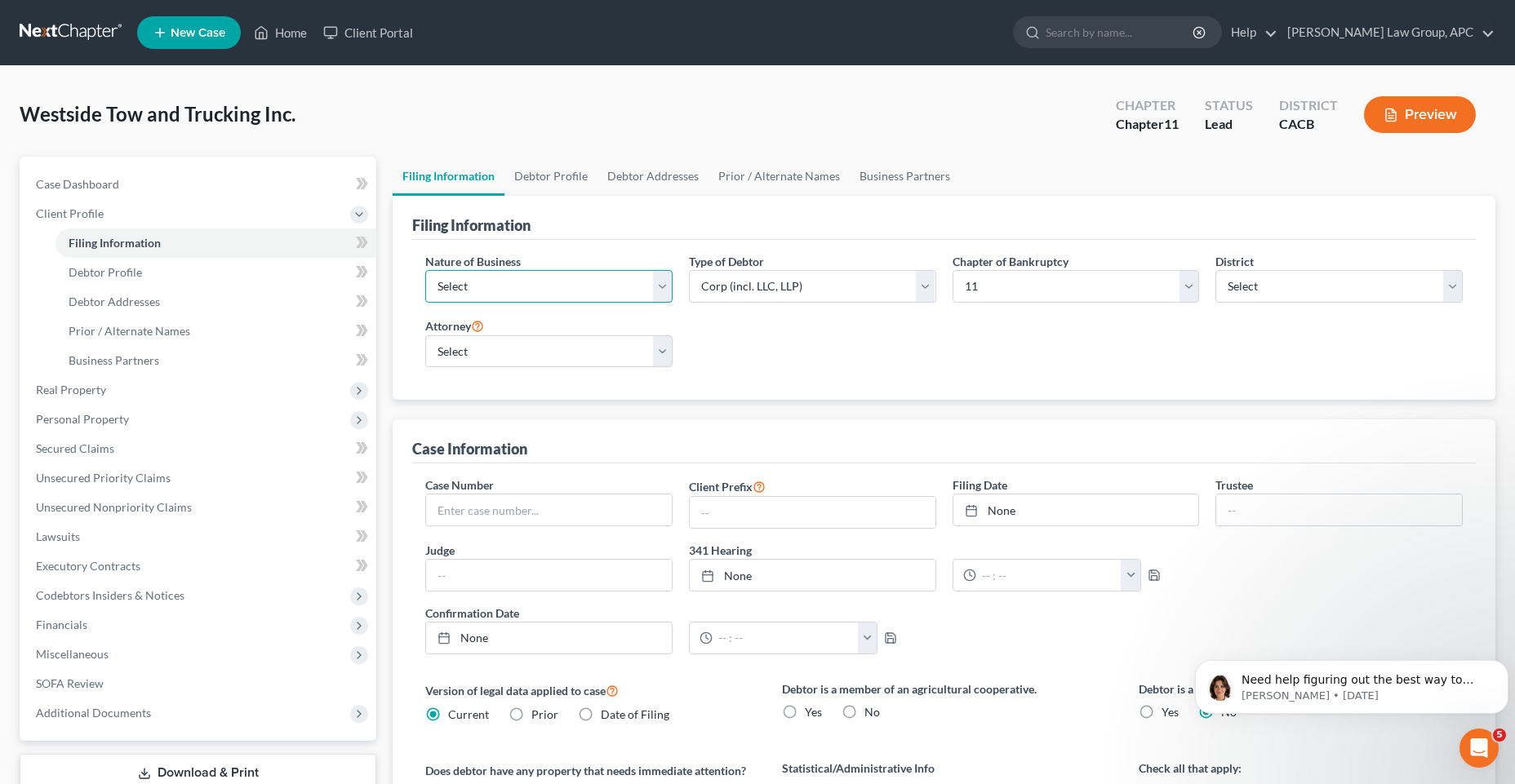
click at [530, 288] on select "Select Clearing Bank Commodity Broker Health Care Business Other Railroad Singl…" at bounding box center [548, 286] width 247 height 32
click at [530, 283] on select "Select Clearing Bank Commodity Broker Health Care Business Other Railroad Singl…" at bounding box center [548, 286] width 247 height 32
click at [759, 279] on select "Select Partnership Corp (incl. LLC, LLP) Other" at bounding box center [812, 286] width 247 height 32
click at [689, 270] on select "Select Partnership Corp (incl. LLC, LLP) Other" at bounding box center [812, 286] width 247 height 32
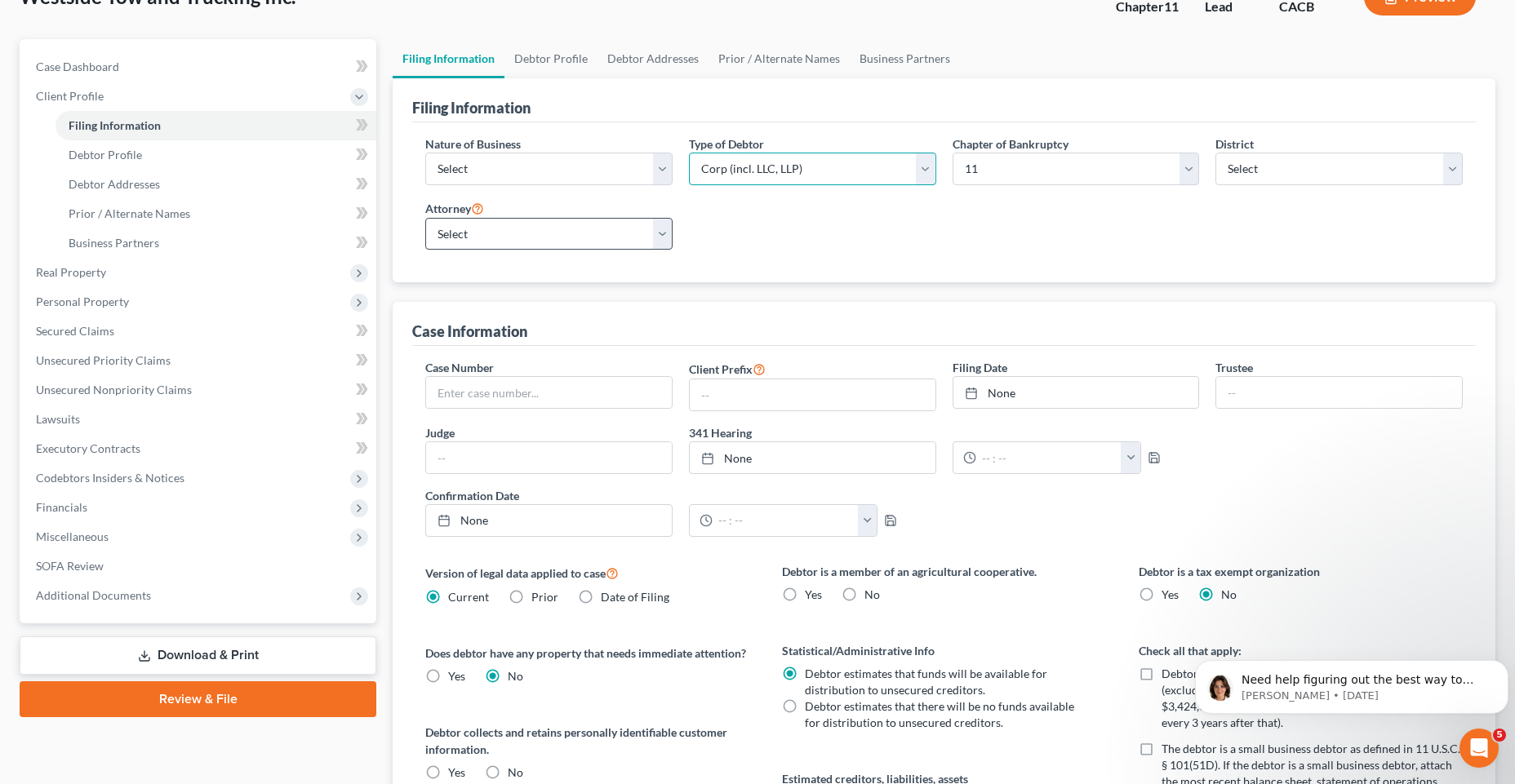
scroll to position [117, 0]
click at [655, 234] on select "Select [PERSON_NAME] - CACB" at bounding box center [548, 234] width 247 height 32
click at [425, 218] on select "Select [PERSON_NAME] - CACB" at bounding box center [548, 234] width 247 height 32
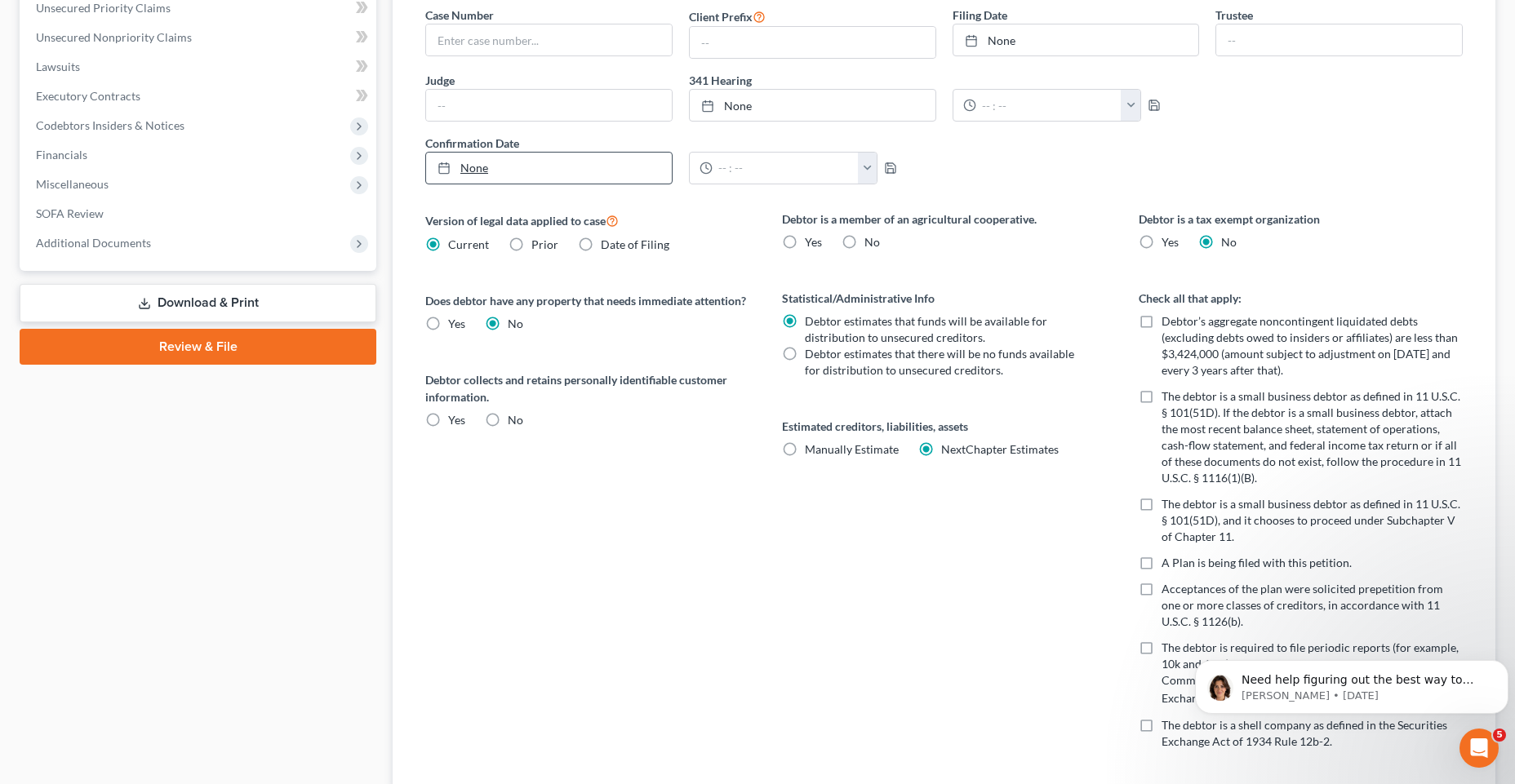
scroll to position [470, 0]
click at [864, 241] on label "No" at bounding box center [871, 242] width 16 height 17
click at [870, 241] on input "No" at bounding box center [875, 239] width 10 height 10
radio input "true"
click at [508, 428] on label "No" at bounding box center [515, 421] width 16 height 17
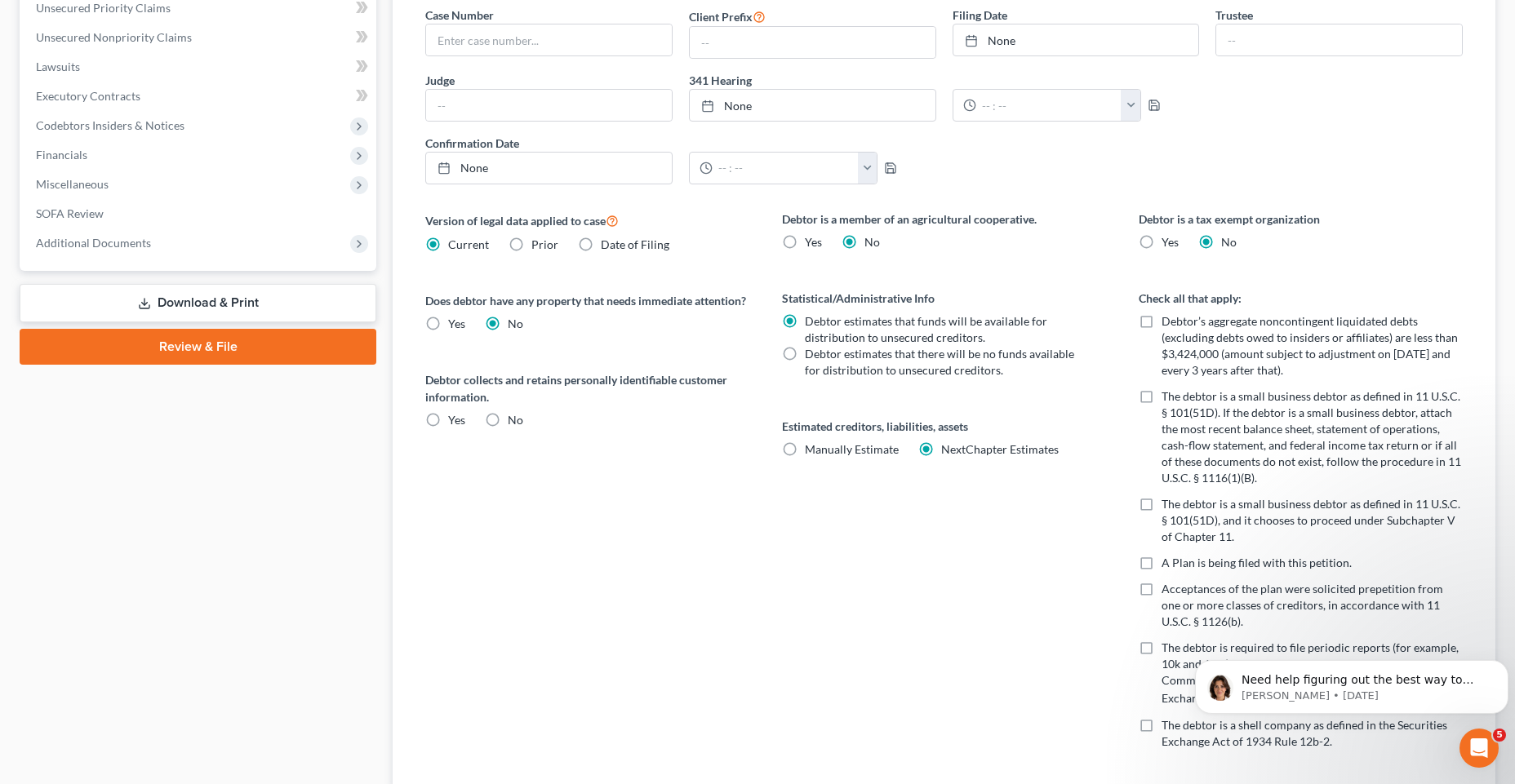
click at [514, 423] on input "No" at bounding box center [519, 417] width 10 height 10
radio input "true"
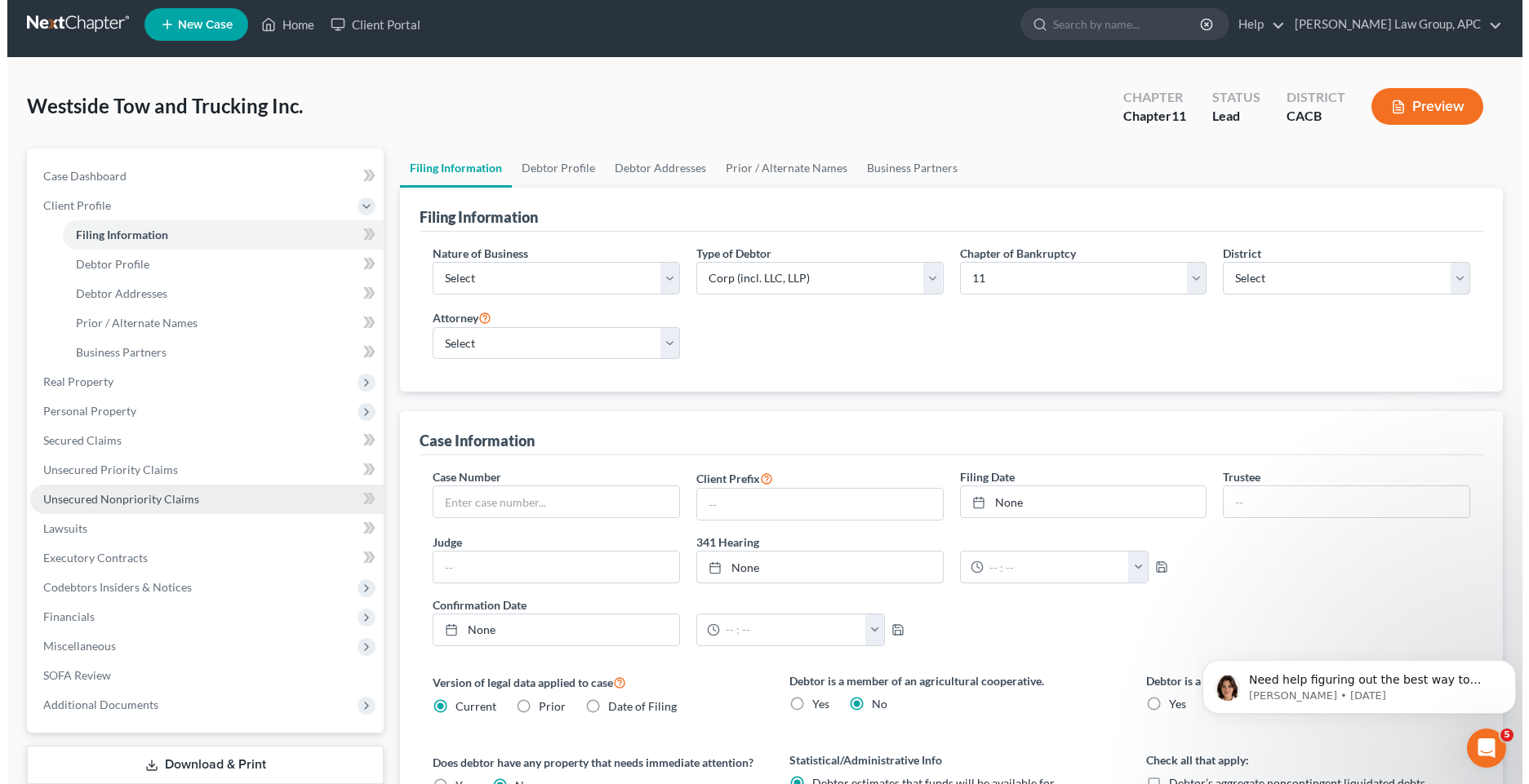
scroll to position [0, 0]
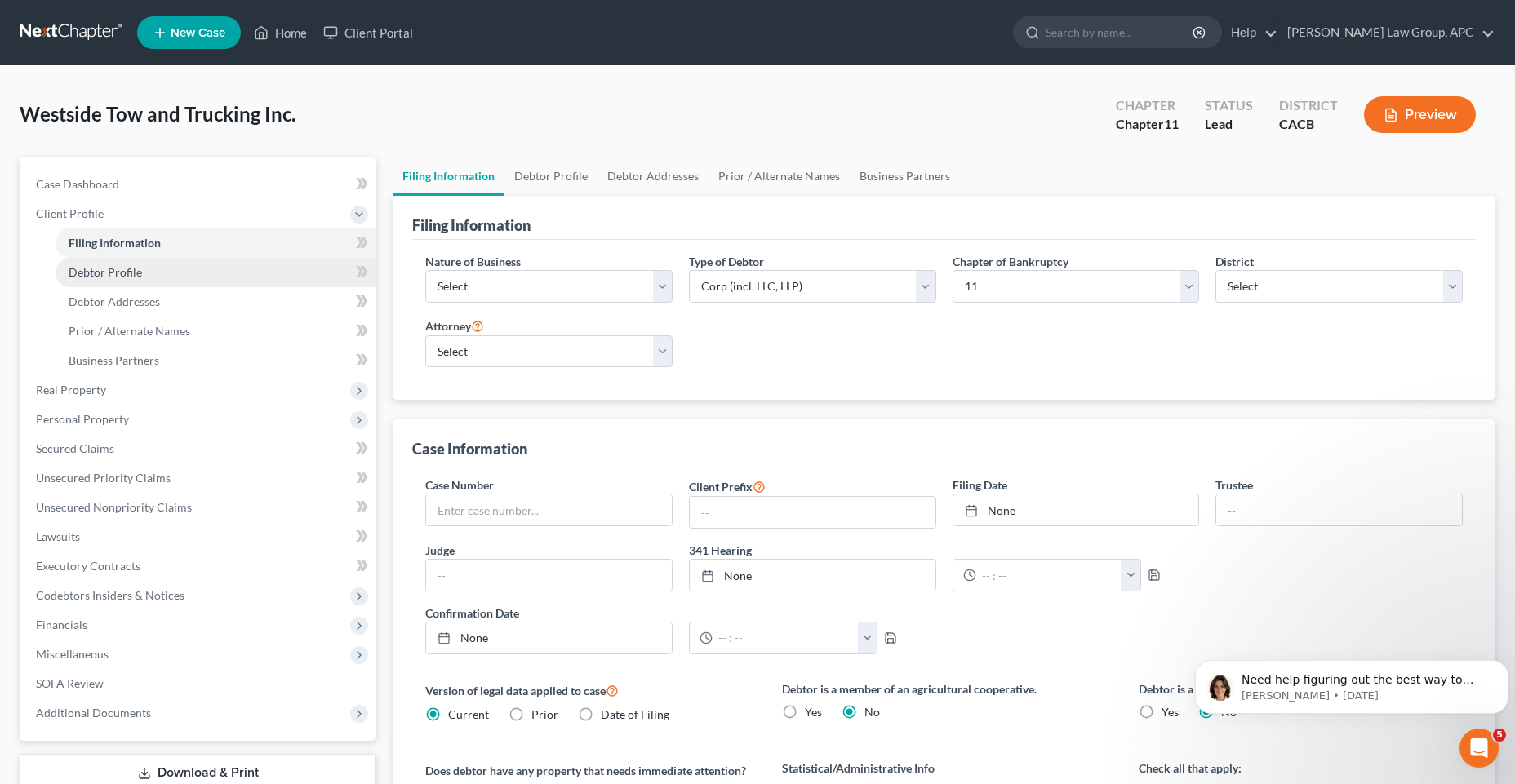
click at [182, 277] on link "Debtor Profile" at bounding box center [216, 273] width 321 height 30
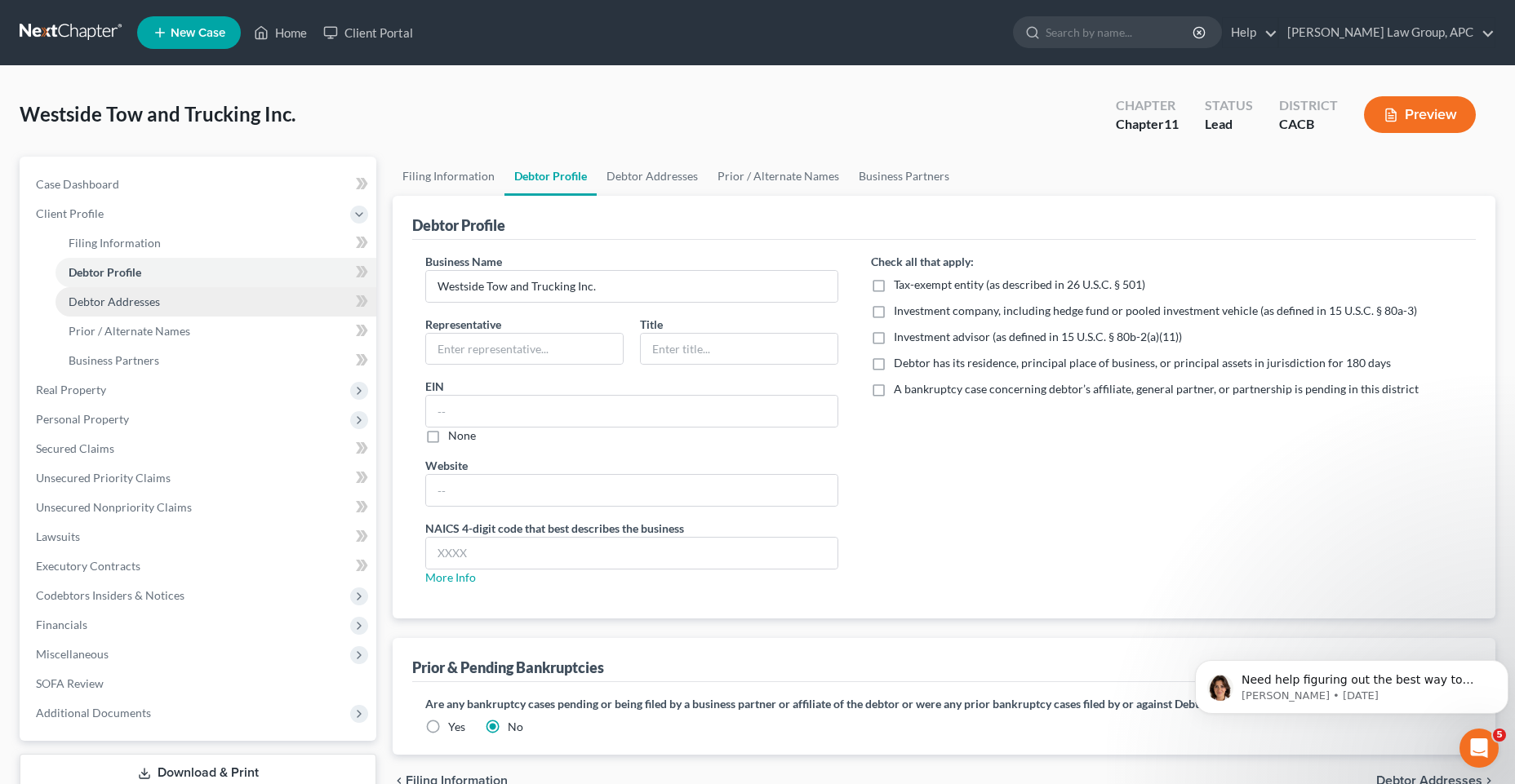
click at [179, 300] on link "Debtor Addresses" at bounding box center [216, 302] width 321 height 30
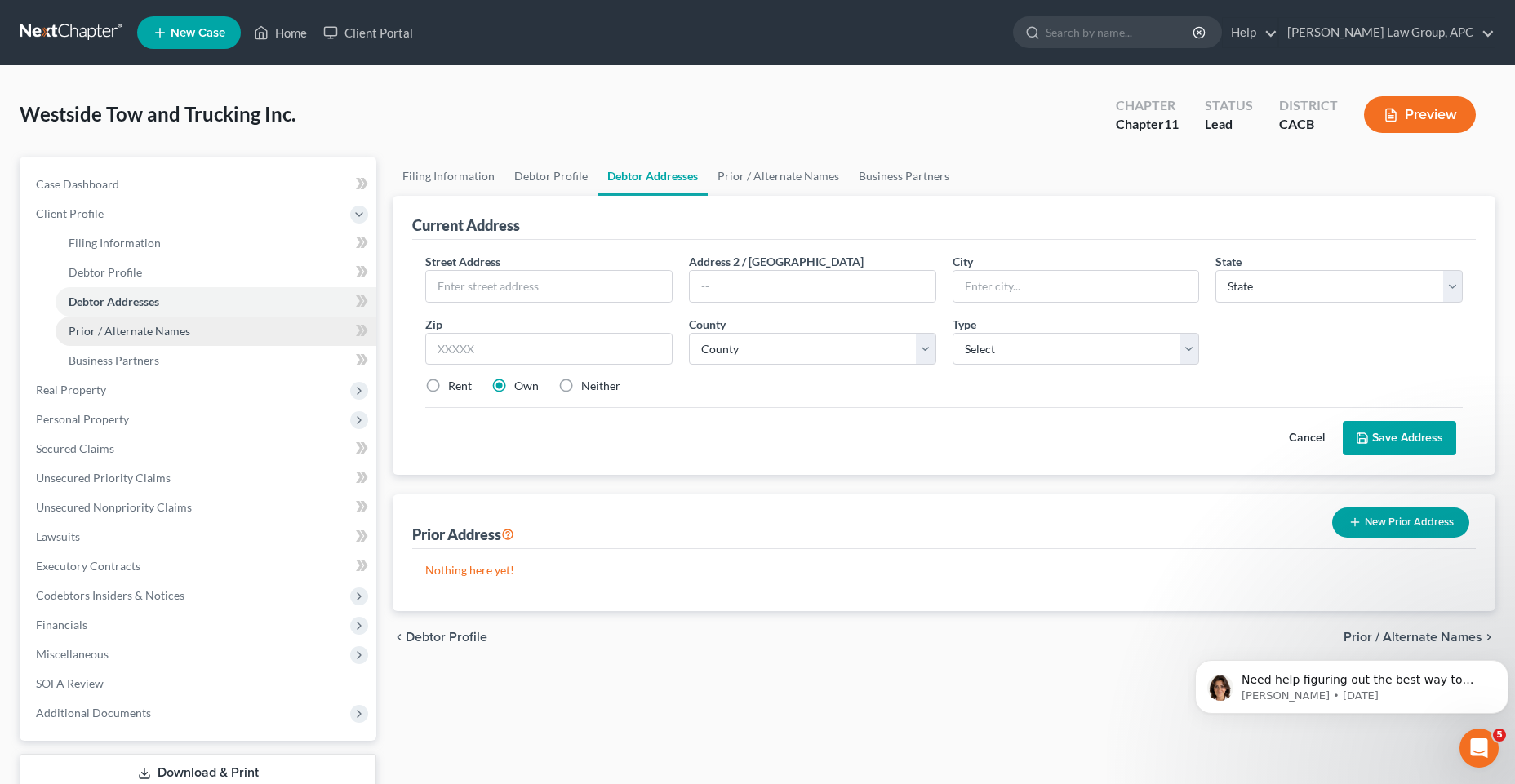
click at [172, 327] on span "Prior / Alternate Names" at bounding box center [129, 330] width 121 height 14
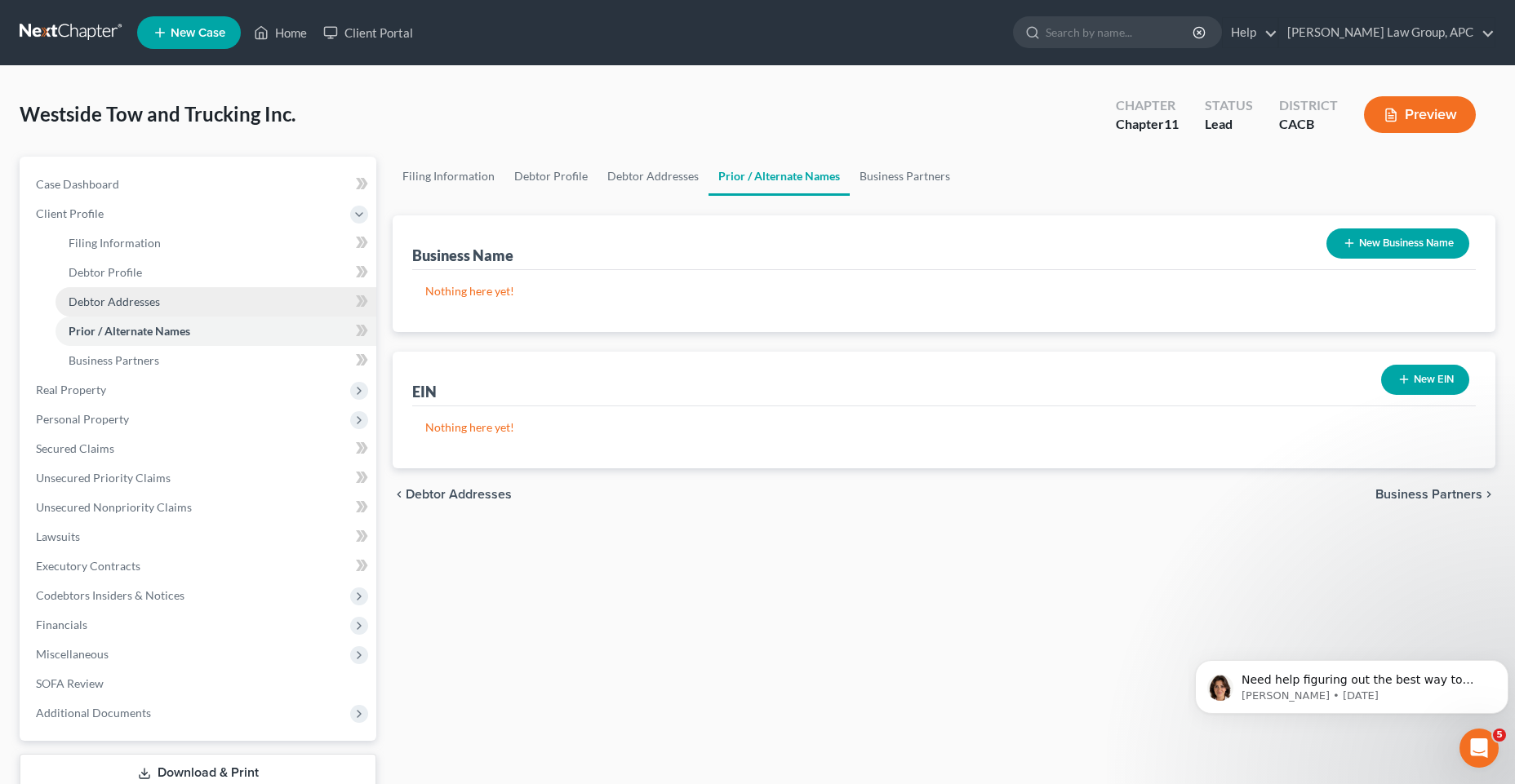
click at [159, 301] on link "Debtor Addresses" at bounding box center [216, 302] width 321 height 30
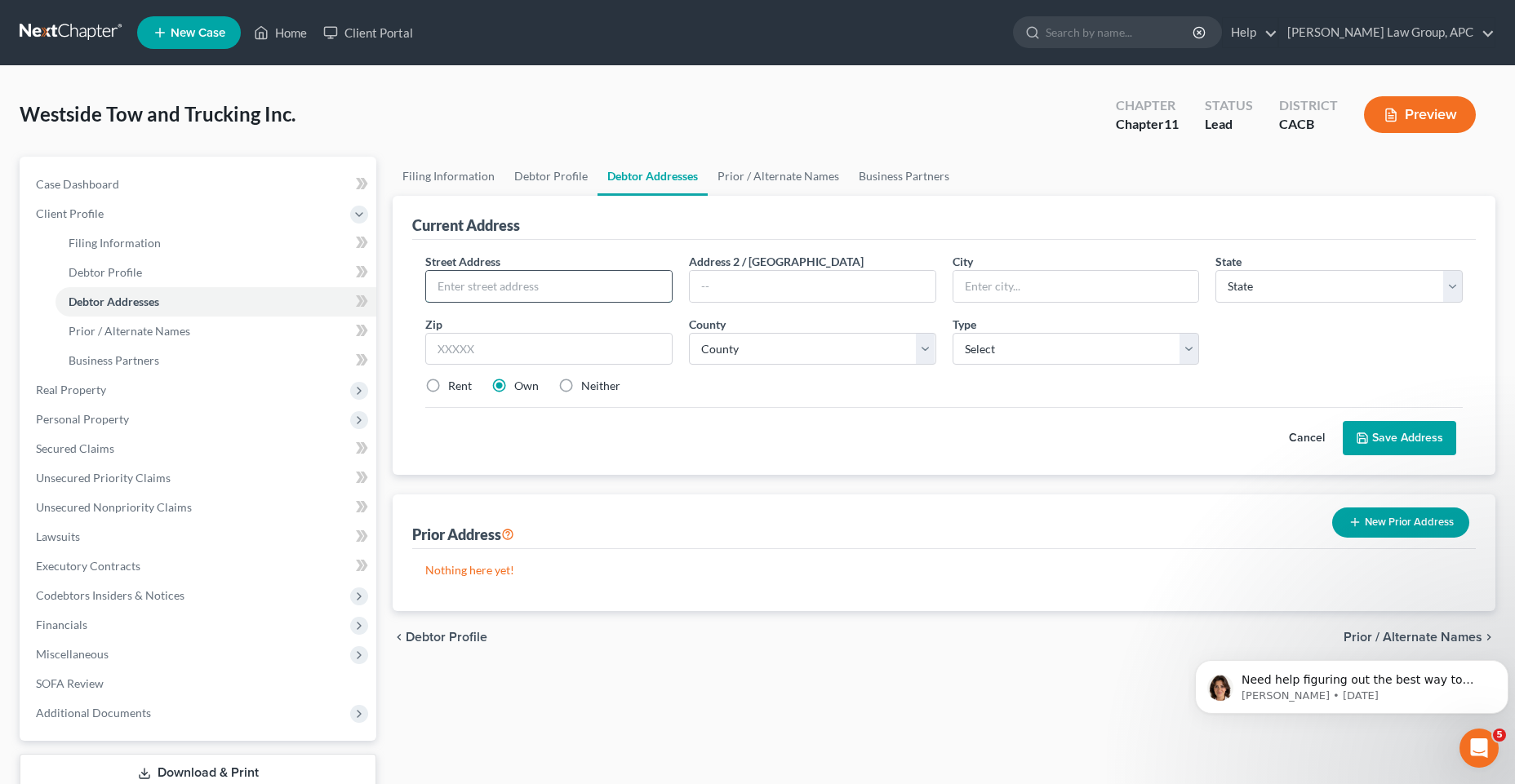
click at [505, 283] on input "text" at bounding box center [549, 287] width 246 height 31
type input "[STREET_ADDRESS]"
type input "Suite 219"
type input "[GEOGRAPHIC_DATA]"
select select "4"
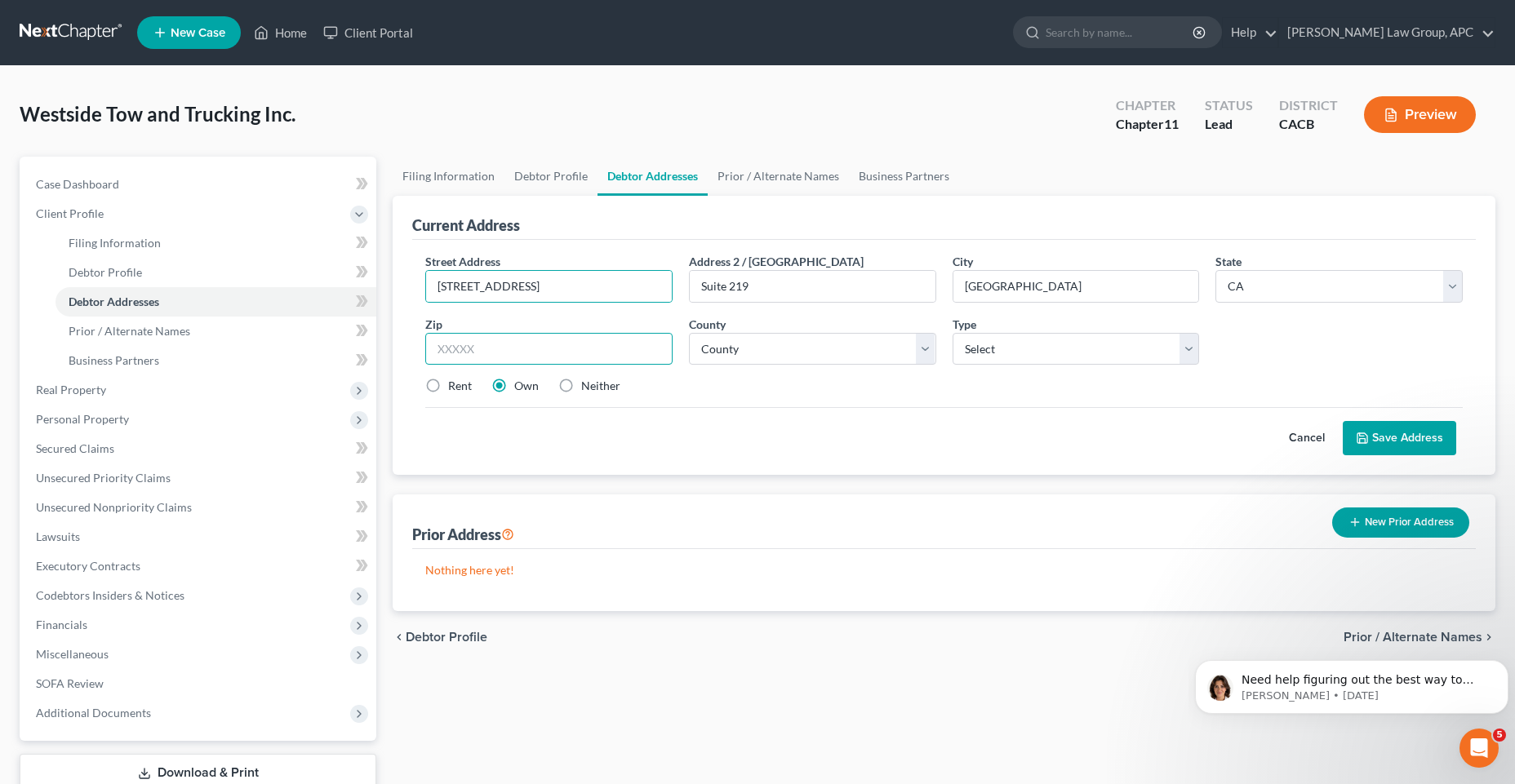
type input "91361"
click at [1009, 346] on select "Select Business Mailing Location of Assets" at bounding box center [1076, 349] width 247 height 32
select select "0"
click at [953, 333] on select "Select Business Mailing Location of Assets" at bounding box center [1076, 349] width 247 height 32
click at [448, 383] on label "Rent" at bounding box center [460, 386] width 24 height 17
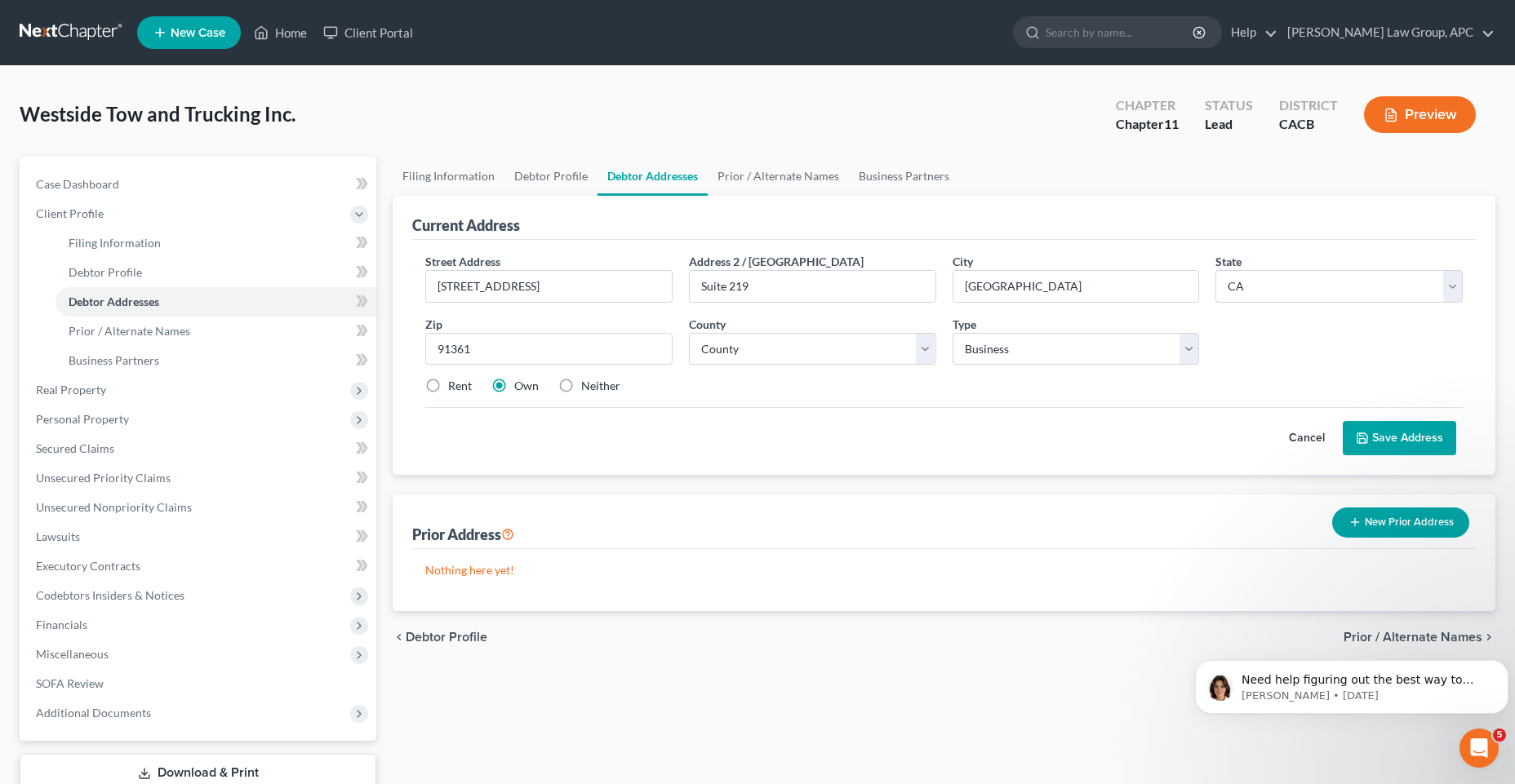
click at [454, 383] on input "Rent" at bounding box center [459, 382] width 10 height 10
radio input "true"
click at [1411, 430] on button "Save Address" at bounding box center [1398, 437] width 114 height 34
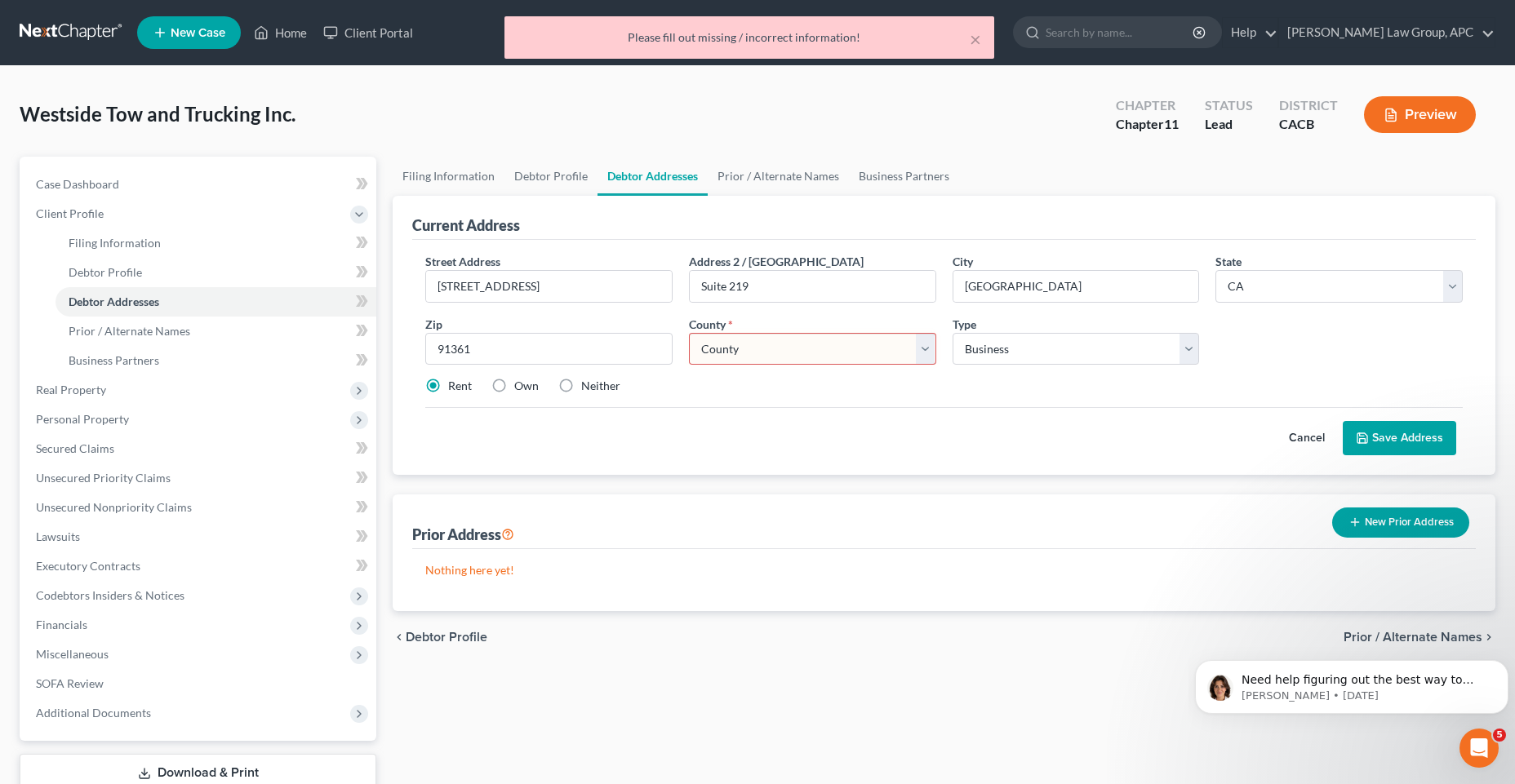
click at [761, 342] on select "County [GEOGRAPHIC_DATA] [GEOGRAPHIC_DATA] [GEOGRAPHIC_DATA] [GEOGRAPHIC_DATA] …" at bounding box center [812, 349] width 247 height 32
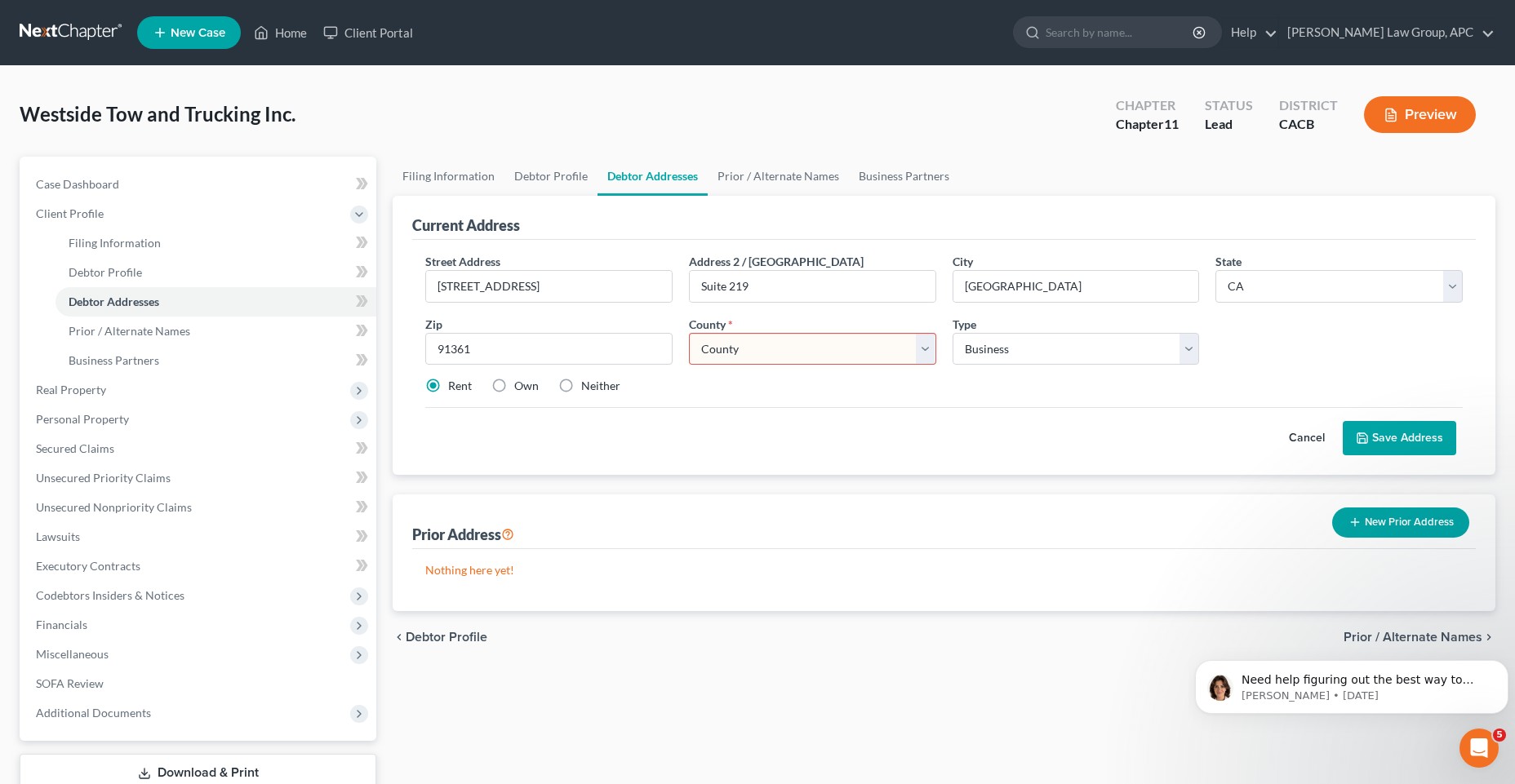
select select "55"
click at [689, 333] on select "County [GEOGRAPHIC_DATA] [GEOGRAPHIC_DATA] [GEOGRAPHIC_DATA] [GEOGRAPHIC_DATA] …" at bounding box center [812, 349] width 247 height 32
click at [1390, 437] on button "Save Address" at bounding box center [1398, 437] width 114 height 34
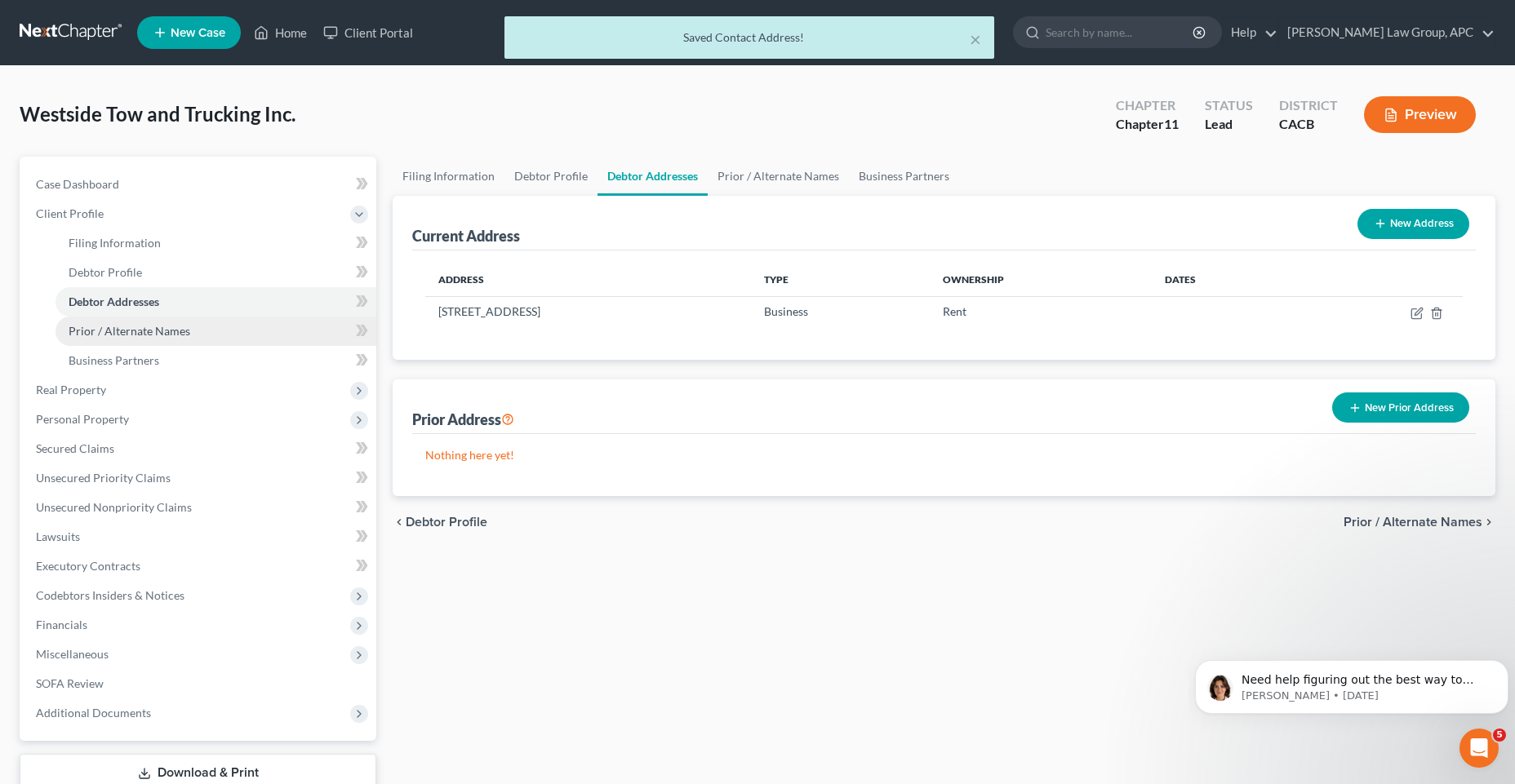
click at [171, 321] on link "Prior / Alternate Names" at bounding box center [216, 331] width 321 height 30
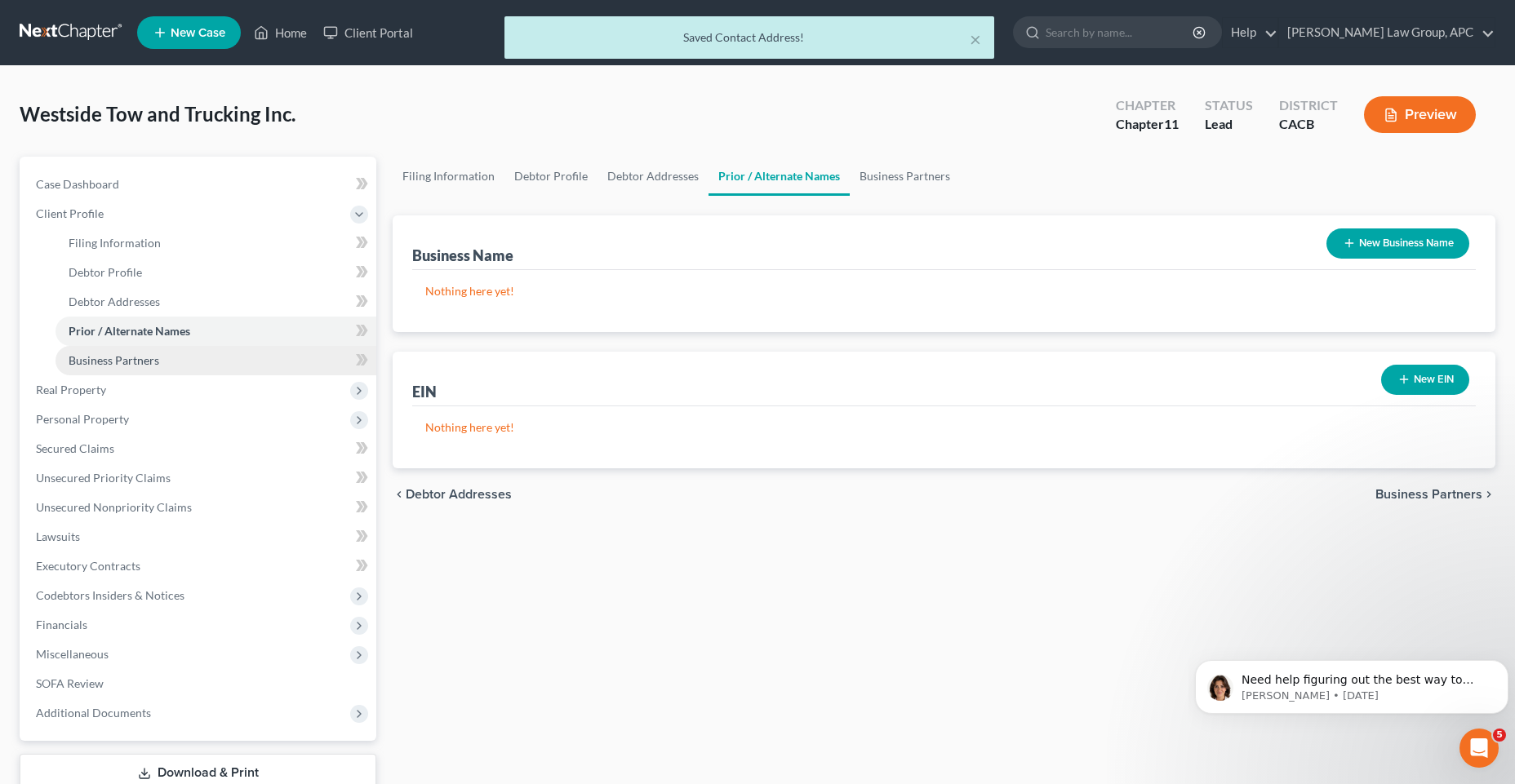
click at [151, 359] on span "Business Partners" at bounding box center [114, 360] width 91 height 14
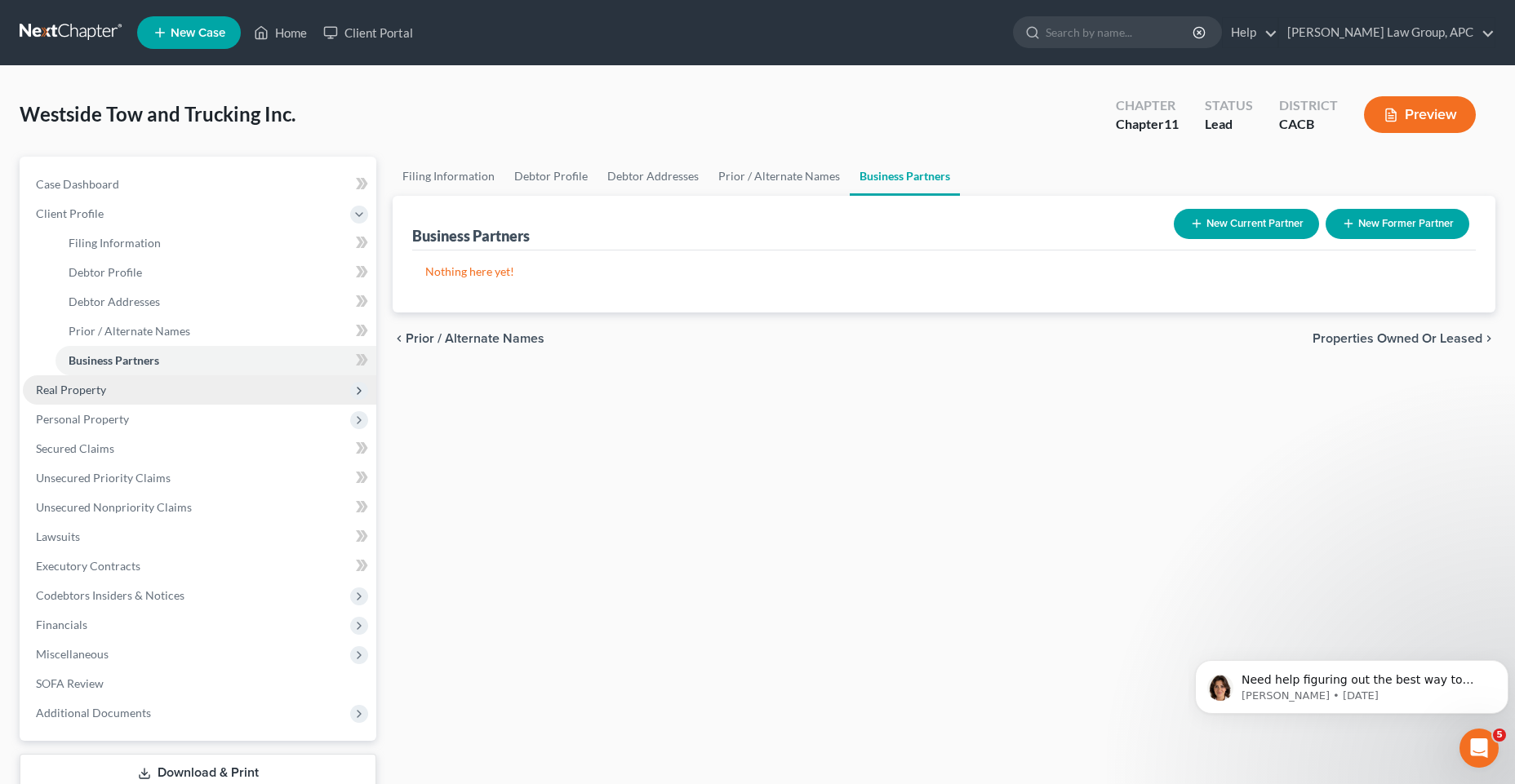
click at [92, 399] on span "Real Property" at bounding box center [200, 390] width 353 height 30
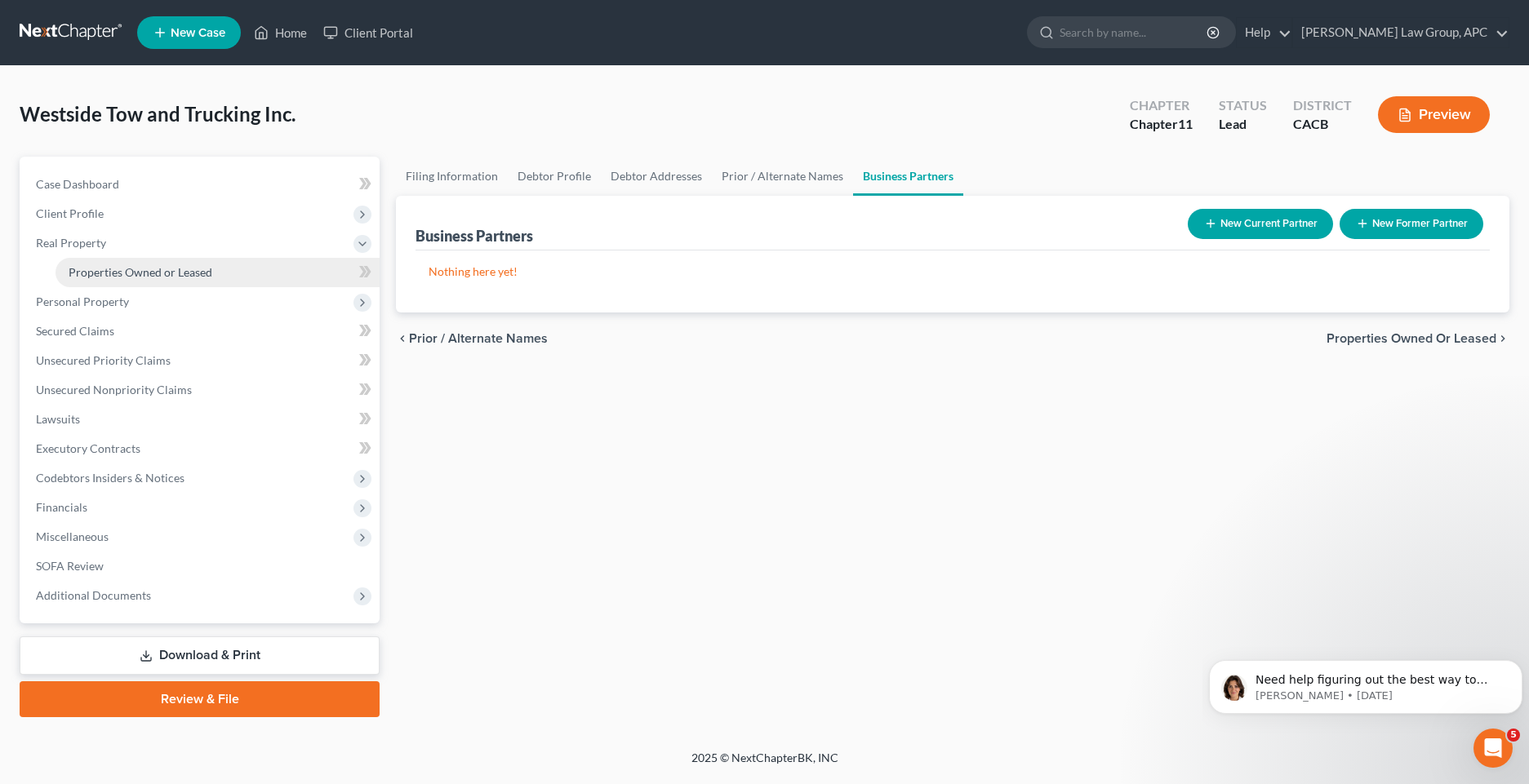
click at [161, 276] on span "Properties Owned or Leased" at bounding box center [140, 272] width 143 height 14
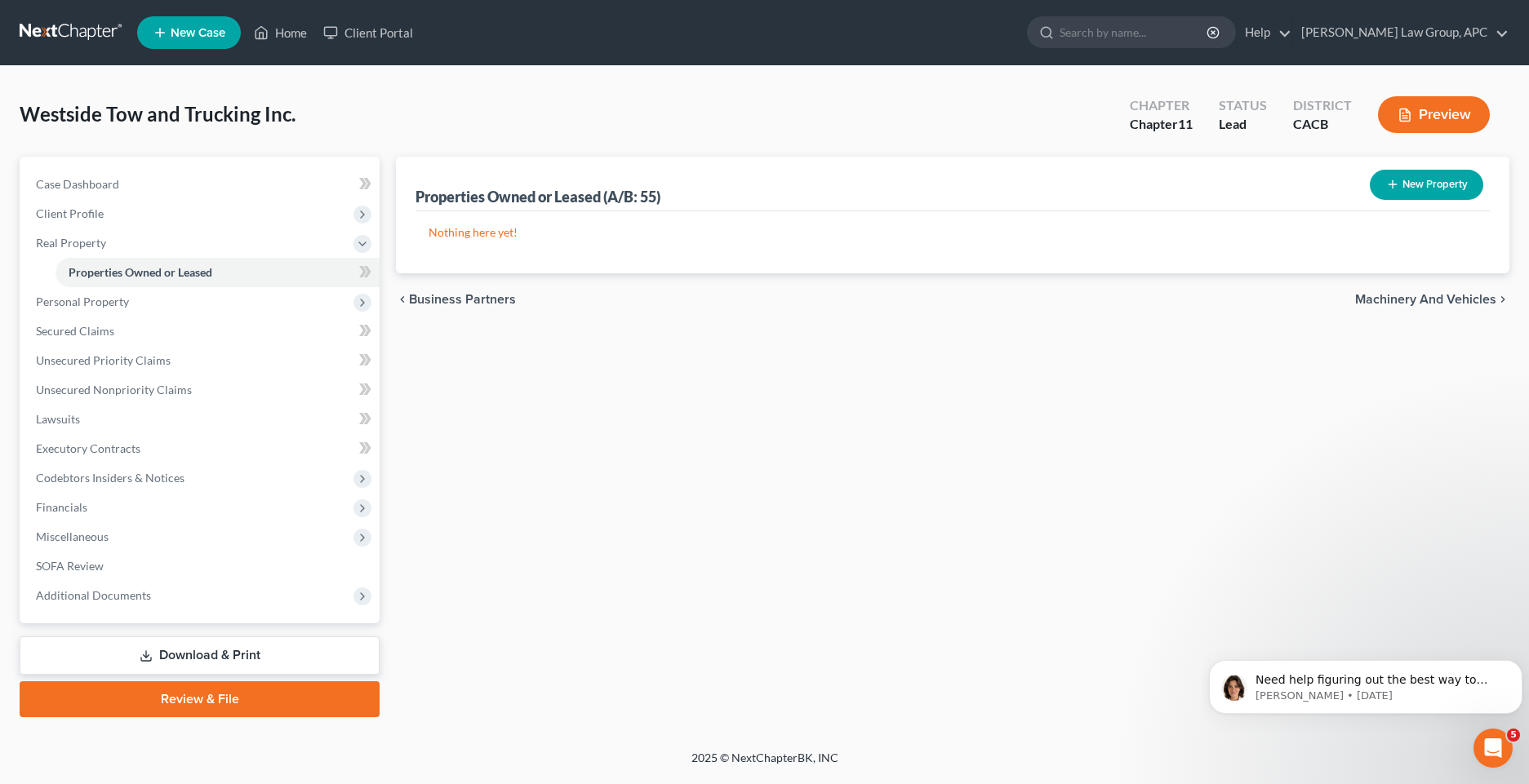
click at [1397, 183] on icon "button" at bounding box center [1392, 184] width 13 height 13
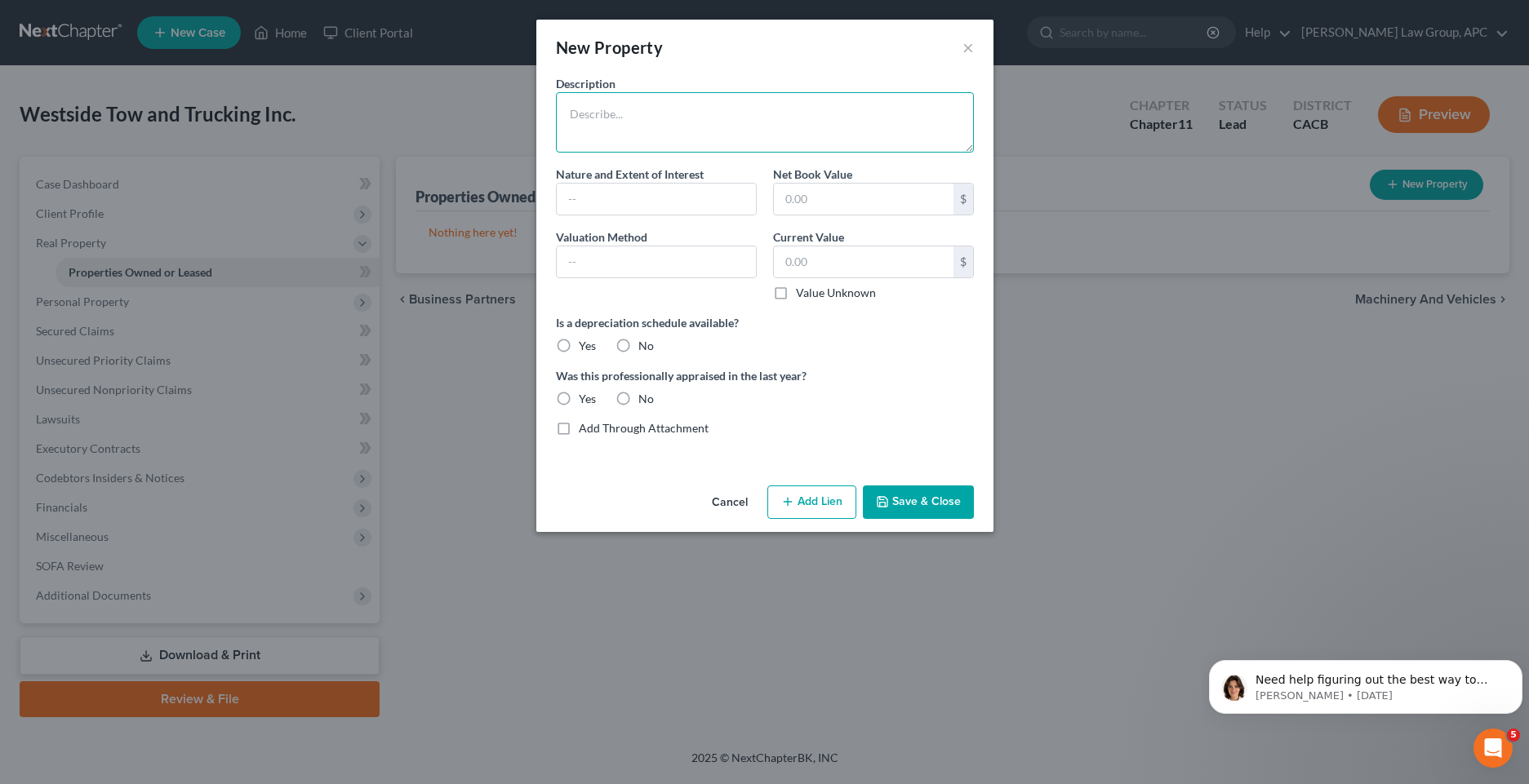
click at [697, 144] on textarea at bounding box center [765, 122] width 418 height 60
click at [638, 348] on label "No" at bounding box center [646, 346] width 16 height 17
click at [645, 348] on input "No" at bounding box center [649, 342] width 10 height 10
radio input "true"
click at [638, 402] on label "No" at bounding box center [646, 399] width 16 height 17
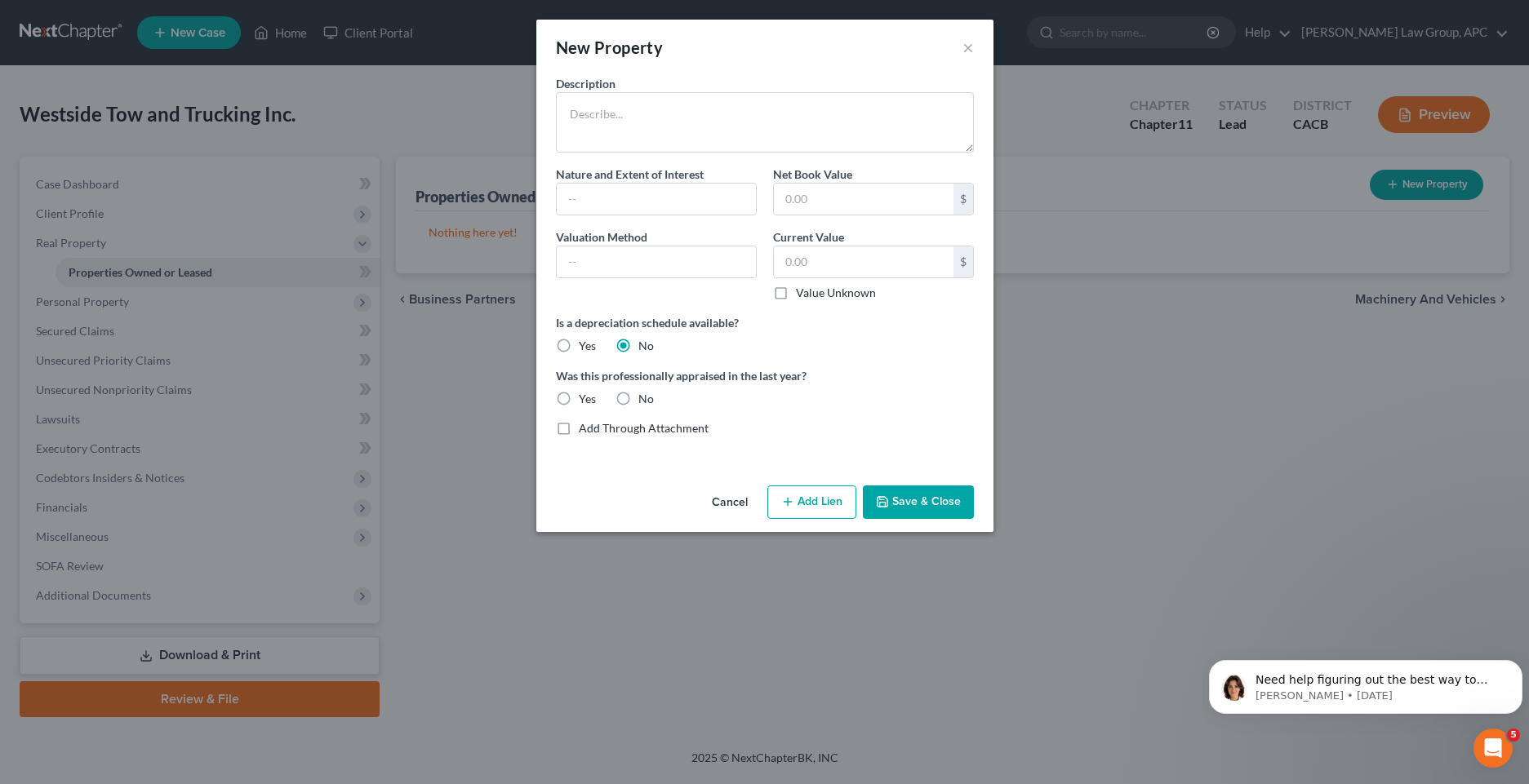
click at [645, 401] on input "No" at bounding box center [649, 396] width 10 height 10
radio input "true"
click at [587, 132] on textarea at bounding box center [765, 122] width 418 height 60
type textarea "[STREET_ADDRESS]"
click at [589, 182] on label "Nature and Extent of Interest" at bounding box center [630, 174] width 148 height 18
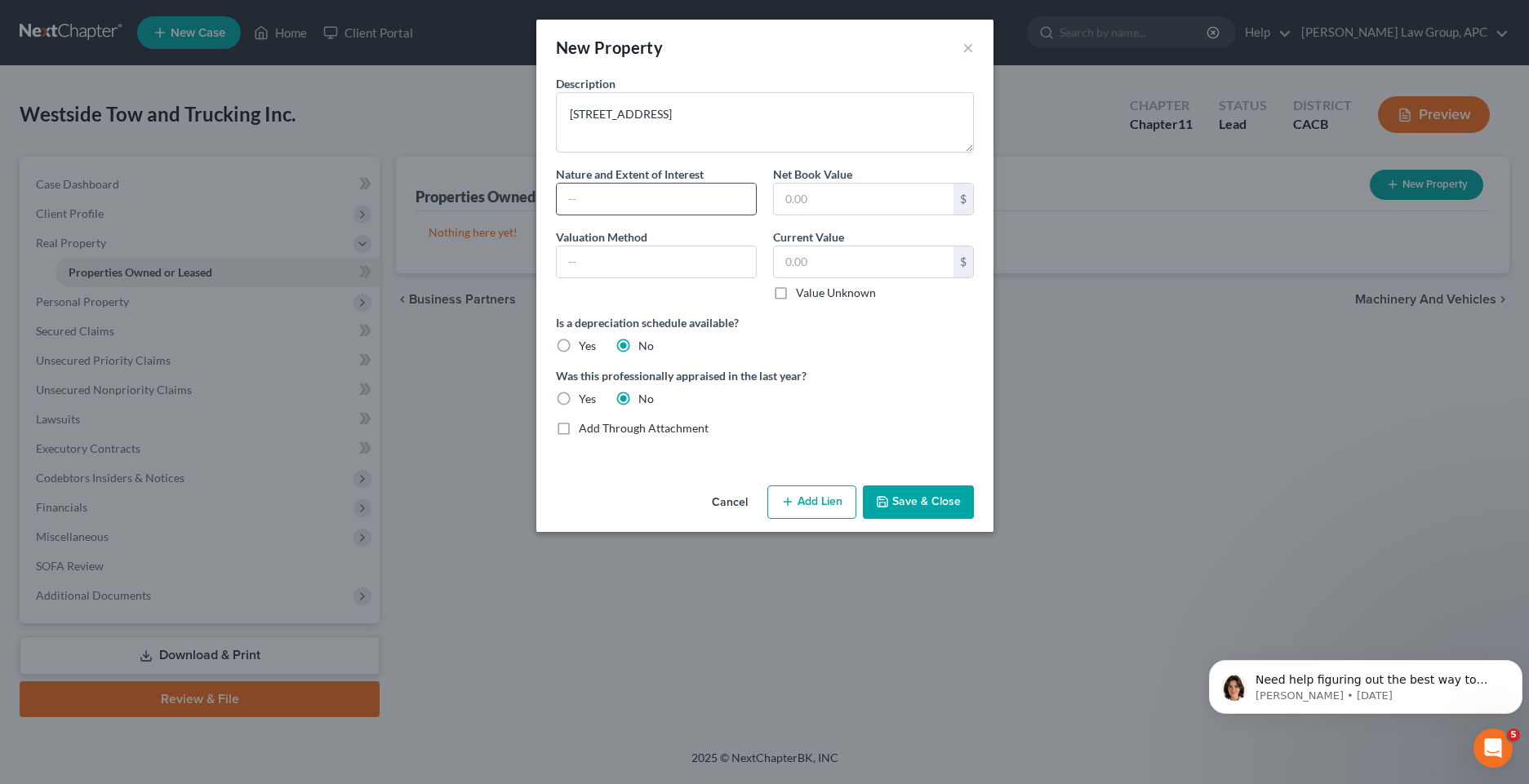
click at [586, 212] on input "text" at bounding box center [656, 200] width 199 height 31
type input "Fee Simple"
click at [593, 251] on input "text" at bounding box center [656, 262] width 199 height 31
click at [845, 198] on input "text" at bounding box center [863, 200] width 179 height 31
click at [586, 264] on input "text" at bounding box center [656, 262] width 199 height 31
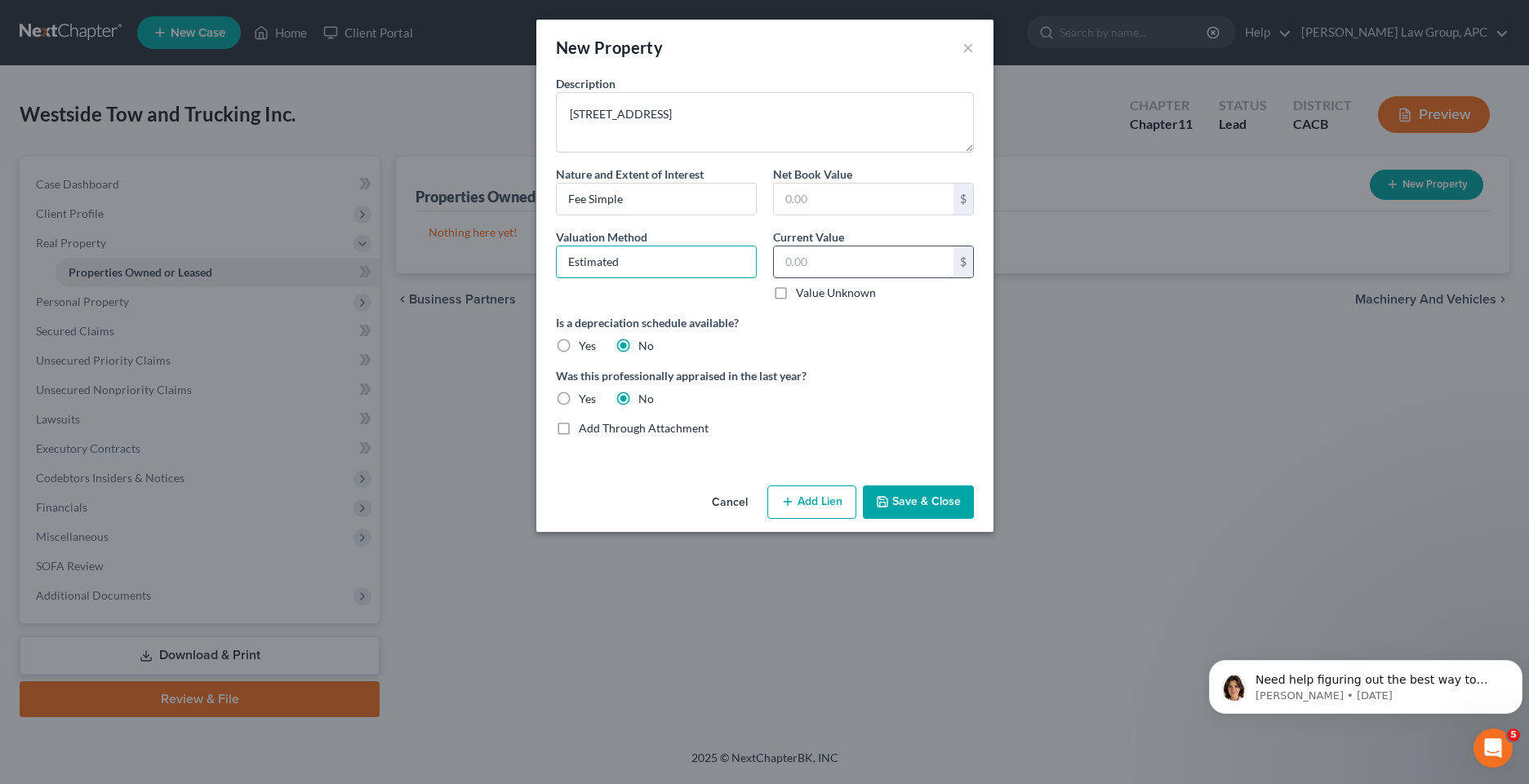
type input "Estimated"
click at [825, 261] on input "text" at bounding box center [863, 262] width 179 height 31
type input "2,800,000"
click at [948, 503] on button "Save & Close" at bounding box center [919, 502] width 111 height 34
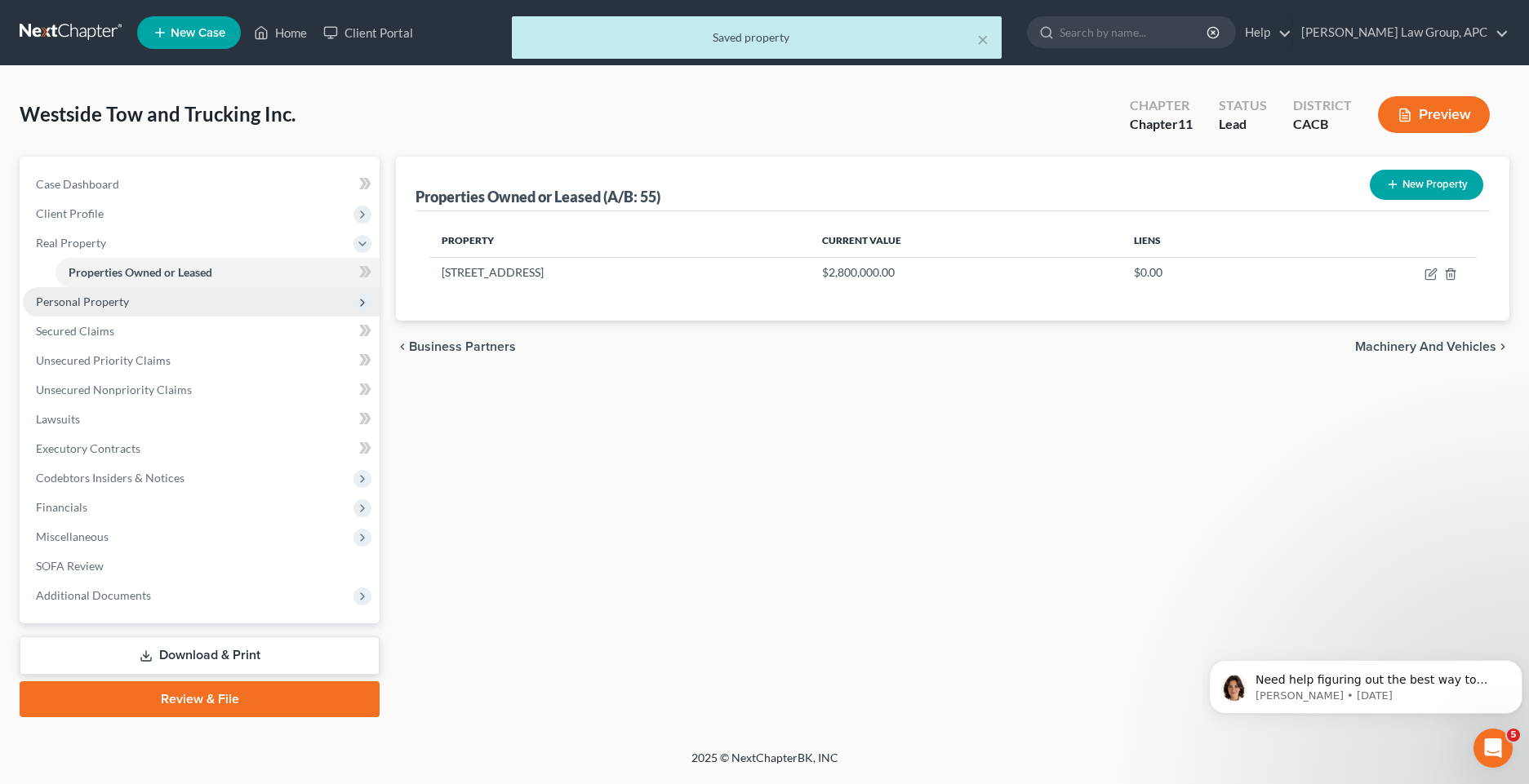
click at [183, 306] on span "Personal Property" at bounding box center [202, 302] width 357 height 30
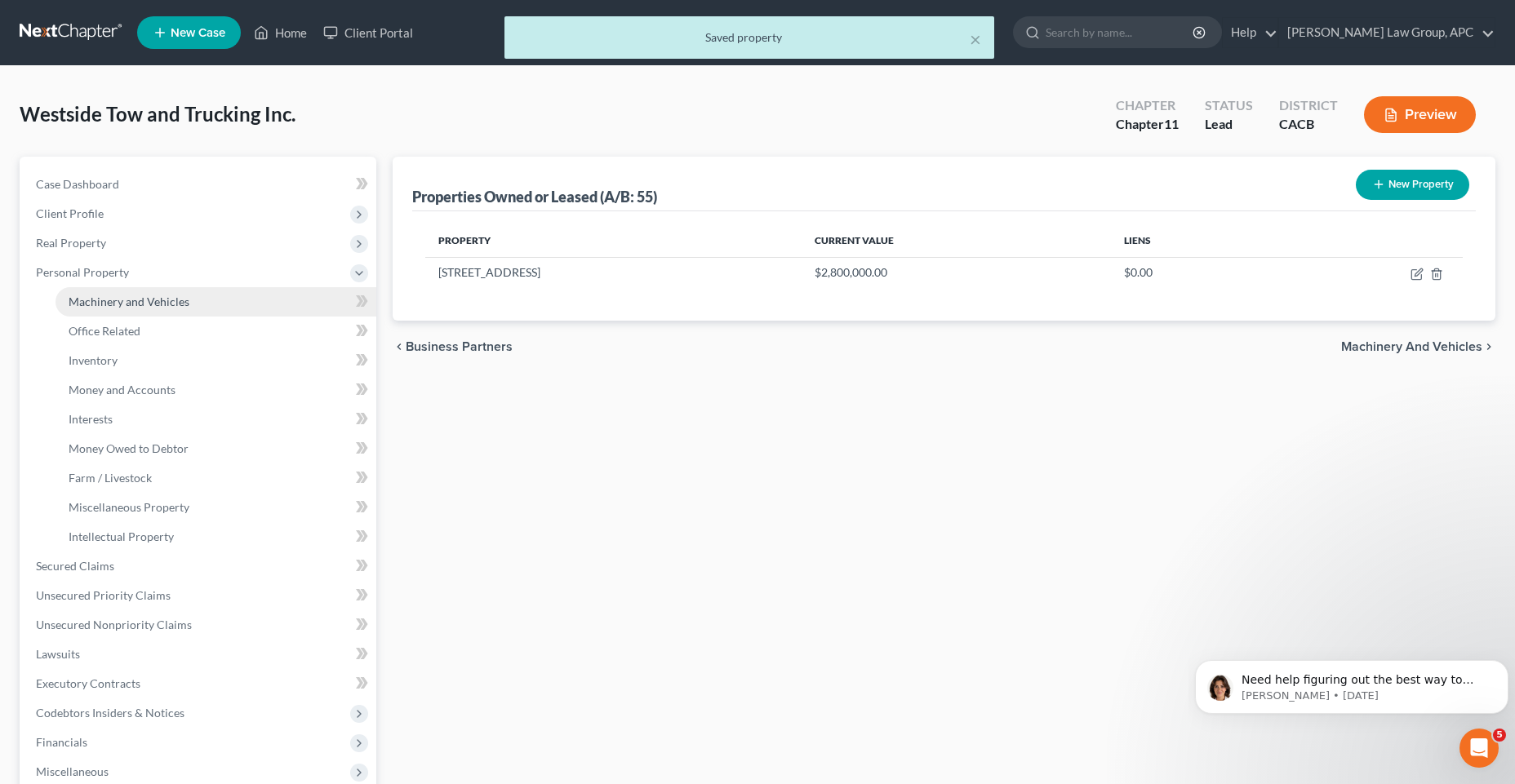
click at [188, 308] on link "Machinery and Vehicles" at bounding box center [216, 302] width 321 height 30
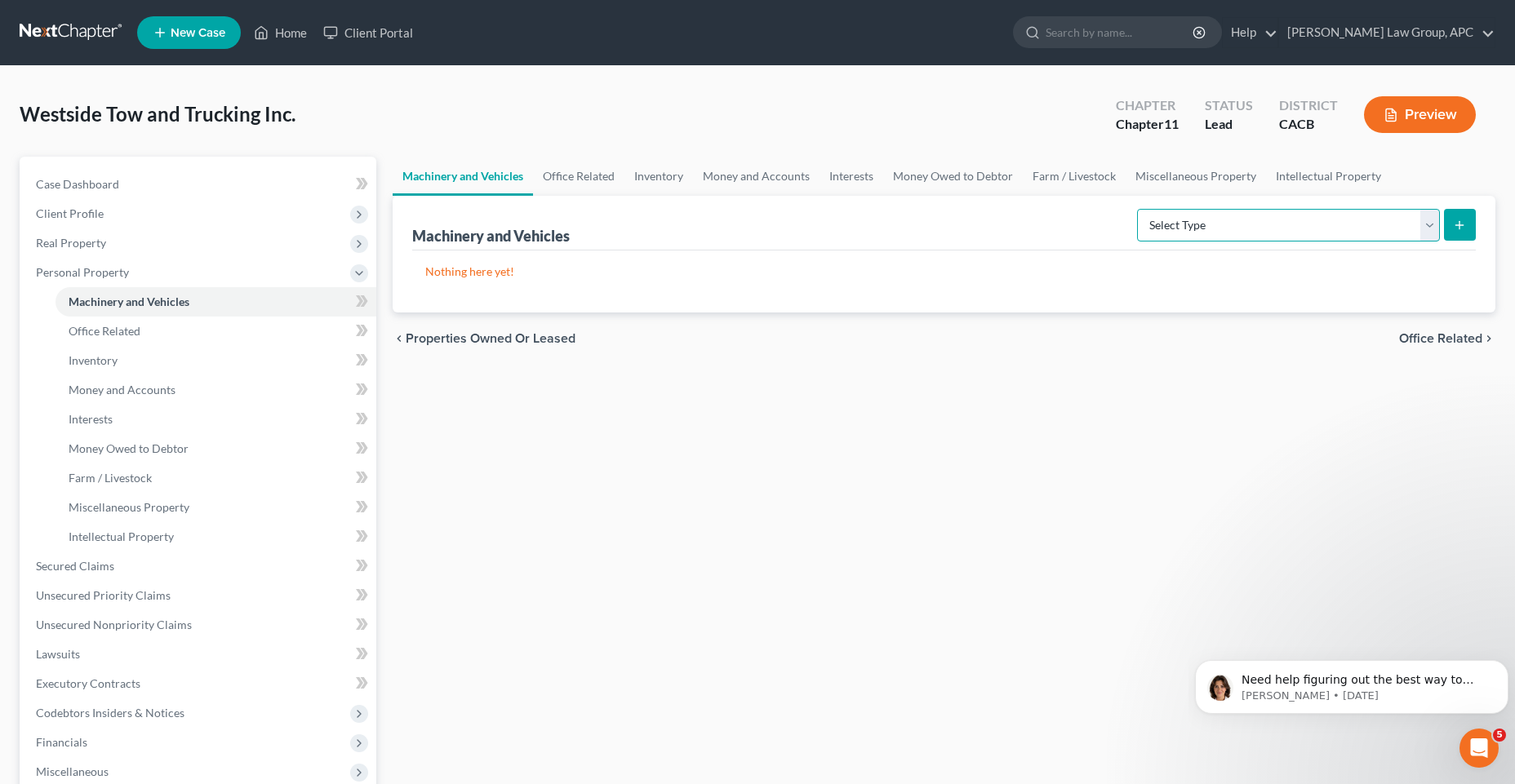
click at [1208, 227] on select "Select Type Aircraft (A/B: 49) Other Machinery, Fixtures and Equipment (A/B: 50…" at bounding box center [1287, 225] width 302 height 32
select select "vehicle"
click at [1139, 209] on select "Select Type Aircraft (A/B: 49) Other Machinery, Fixtures and Equipment (A/B: 50…" at bounding box center [1287, 225] width 302 height 32
click at [1470, 224] on button "submit" at bounding box center [1460, 225] width 31 height 31
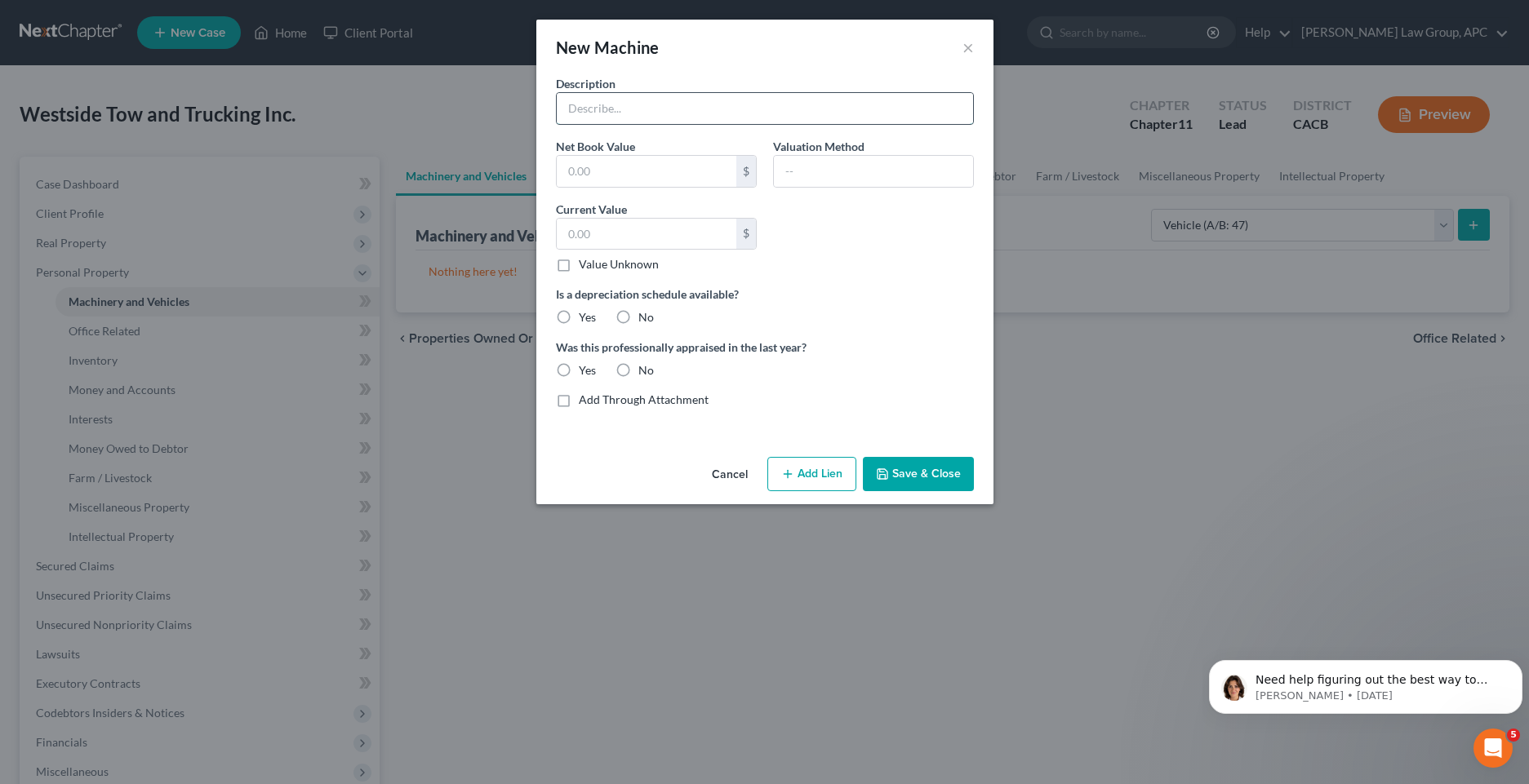
click at [634, 107] on input "text" at bounding box center [765, 109] width 416 height 31
type input "Dodge Ram"
click at [810, 175] on input "text" at bounding box center [872, 172] width 199 height 31
click at [638, 321] on label "No" at bounding box center [646, 317] width 16 height 17
click at [645, 320] on input "No" at bounding box center [649, 313] width 10 height 10
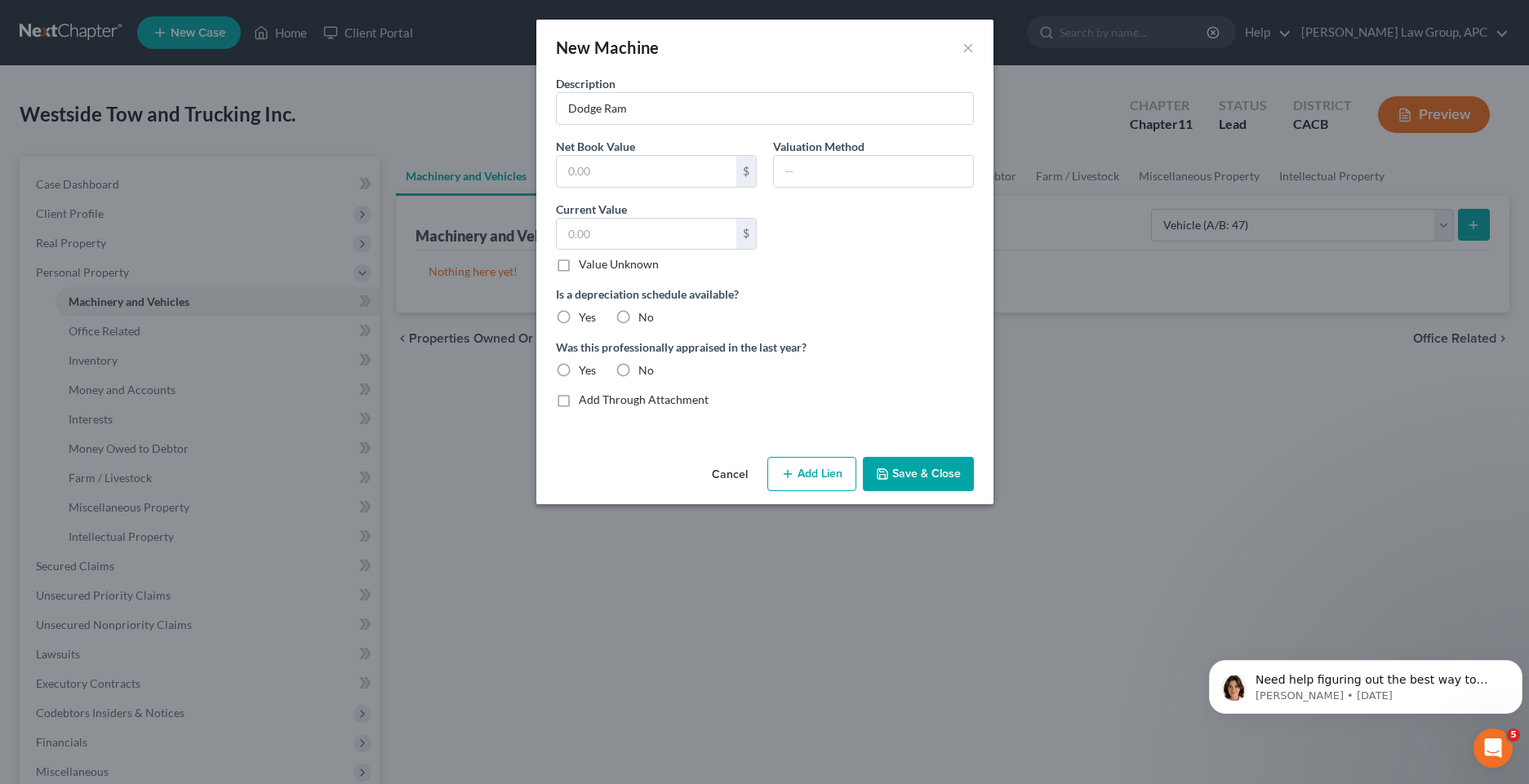
radio input "true"
click at [579, 319] on label "Yes" at bounding box center [587, 317] width 18 height 17
click at [586, 319] on input "Yes" at bounding box center [590, 313] width 10 height 10
radio input "true"
click at [638, 320] on label "No" at bounding box center [646, 317] width 16 height 17
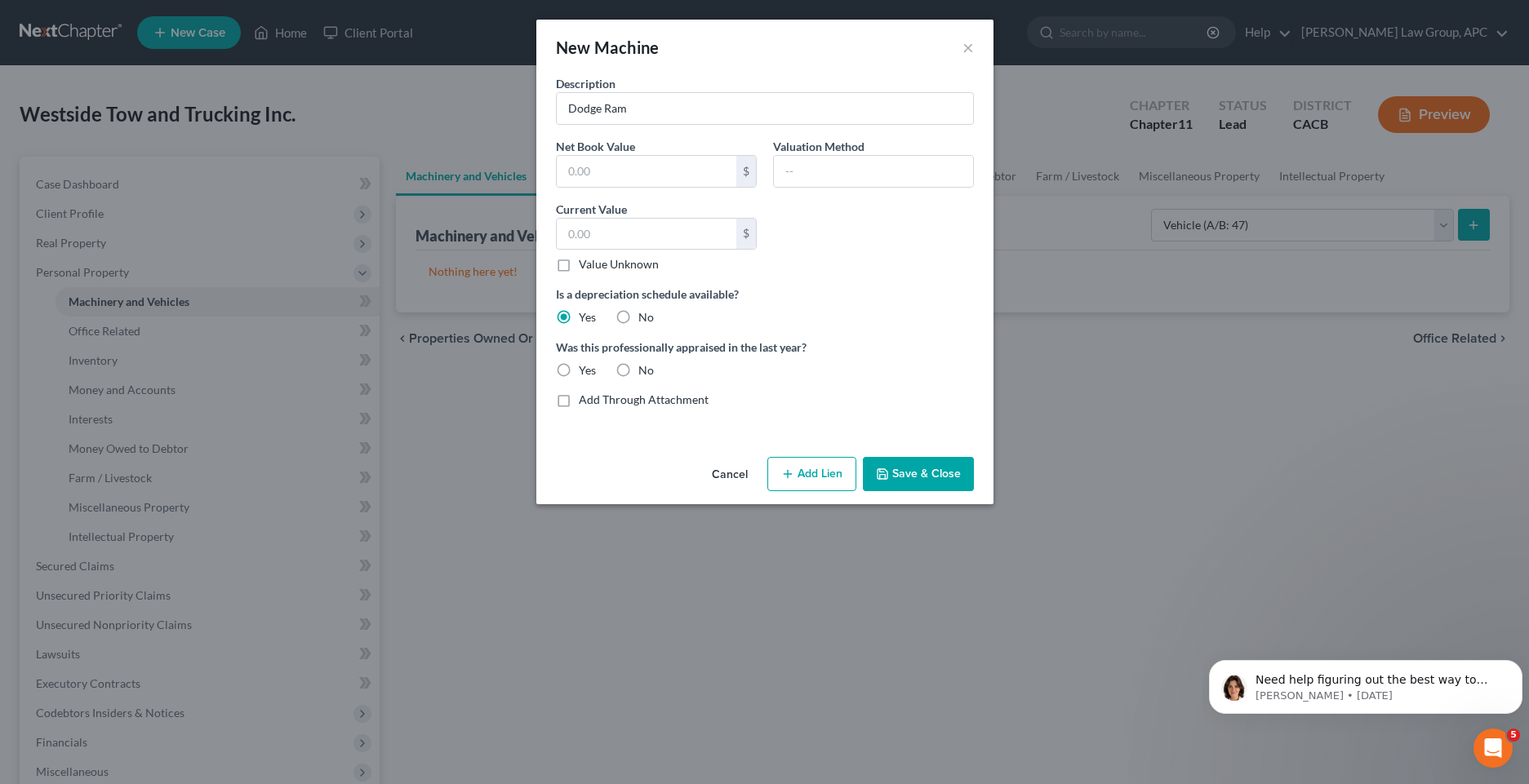
click at [645, 320] on input "No" at bounding box center [649, 313] width 10 height 10
radio input "true"
radio input "false"
click at [638, 374] on label "No" at bounding box center [646, 371] width 16 height 17
click at [645, 373] on input "No" at bounding box center [649, 367] width 10 height 10
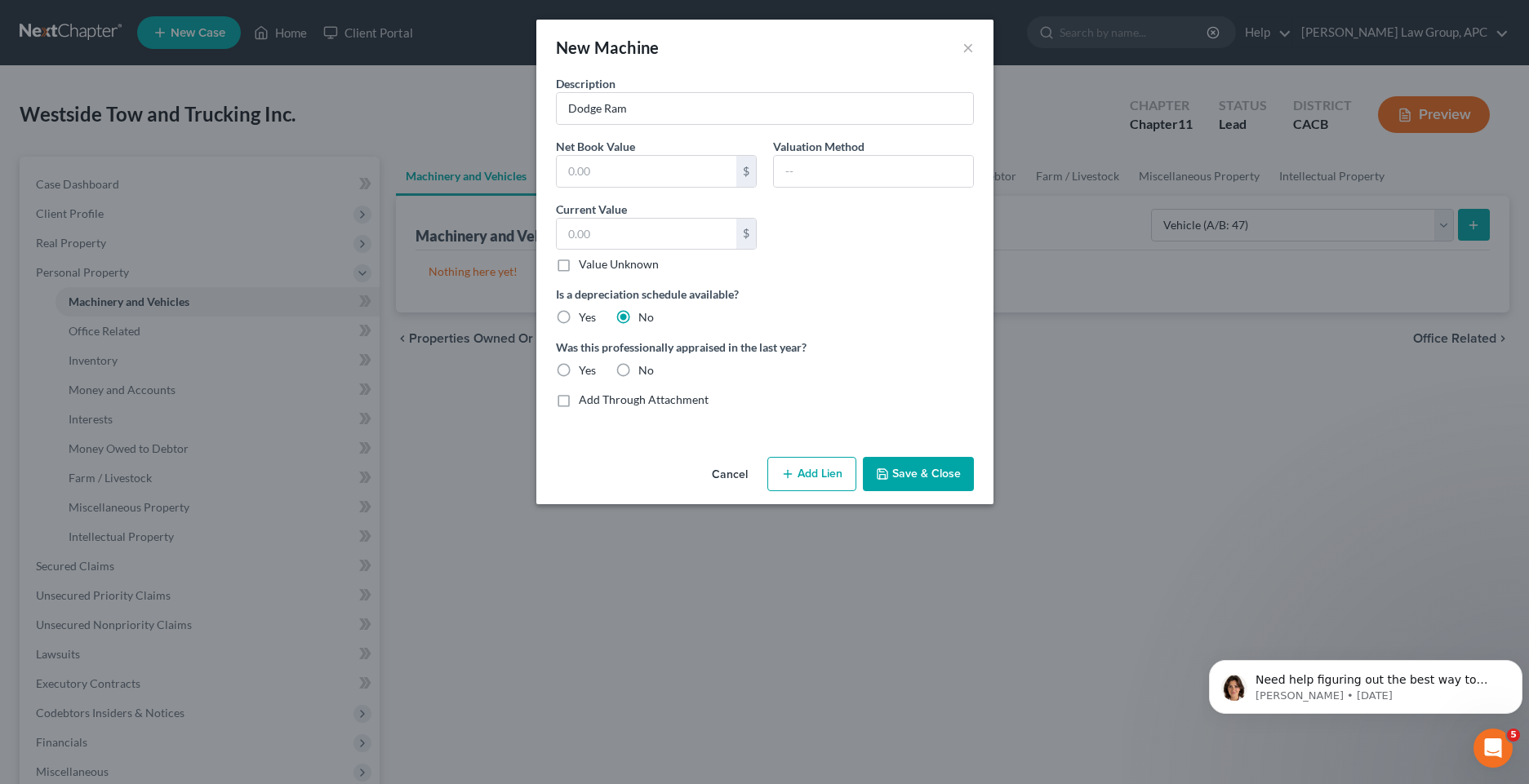
radio input "true"
click at [832, 175] on input "text" at bounding box center [872, 172] width 199 height 31
click at [425, 452] on div "New Machine × Description Dodge Ram Net Book Value $ Valuation Method Current V…" at bounding box center [764, 392] width 1529 height 784
